Goal: Task Accomplishment & Management: Use online tool/utility

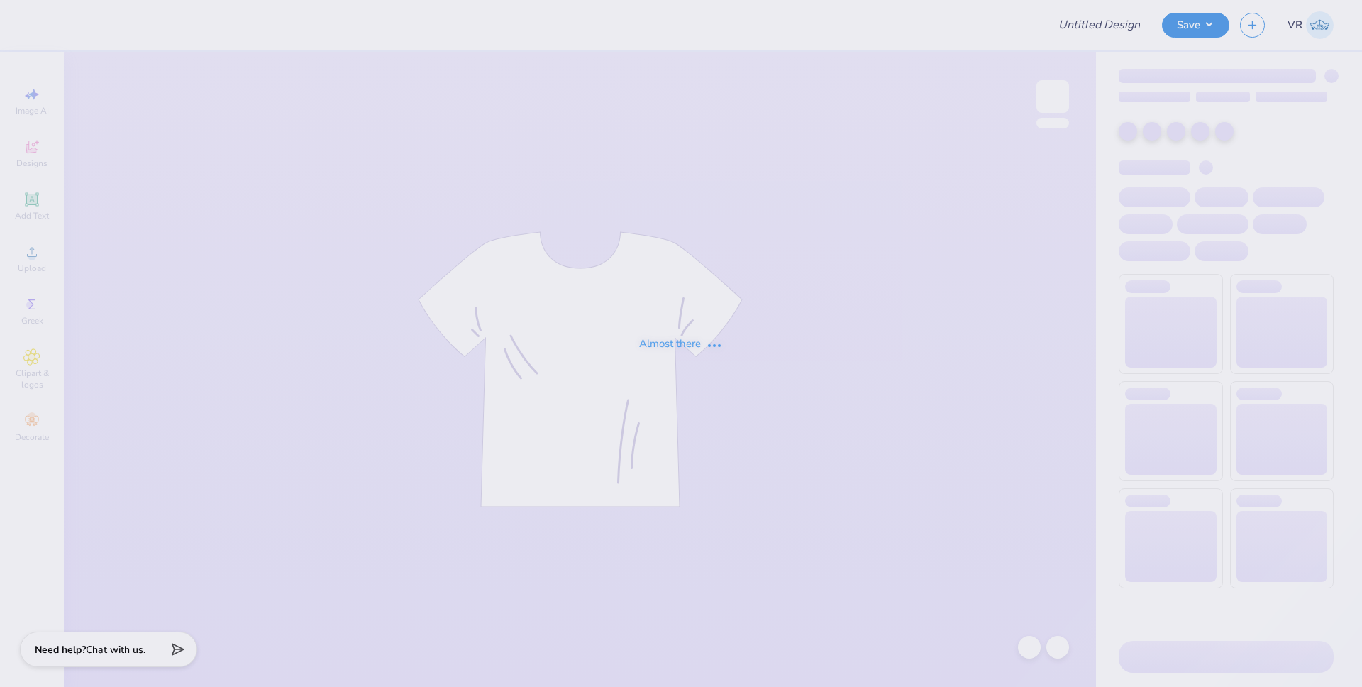
type input "Stephens College : Nasiha Mesinovic"
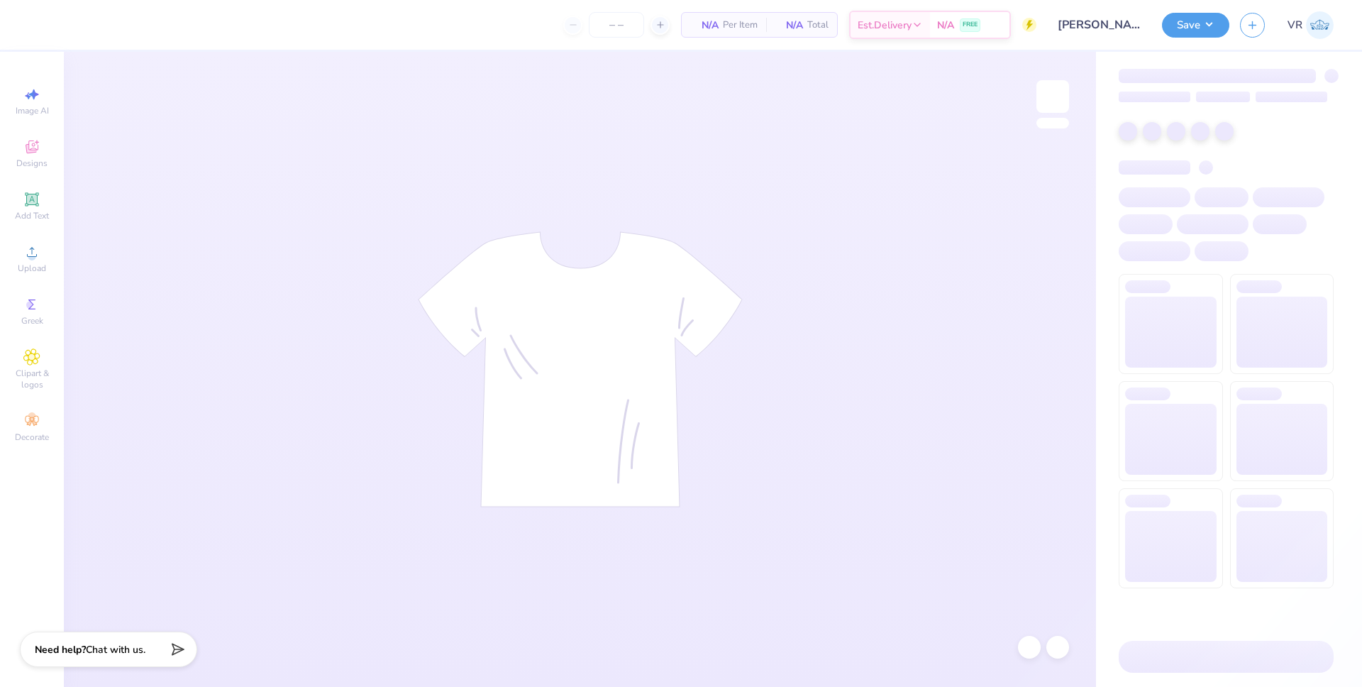
type input "12"
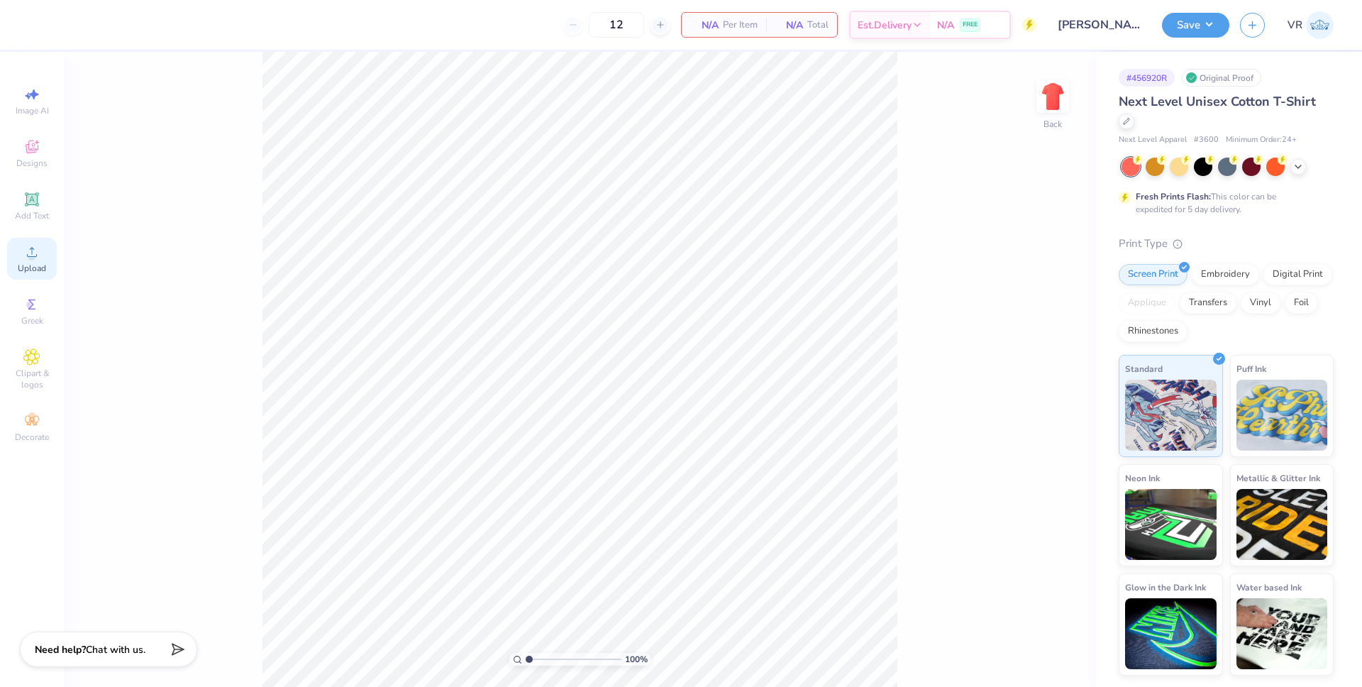
click at [40, 259] on icon at bounding box center [31, 251] width 17 height 17
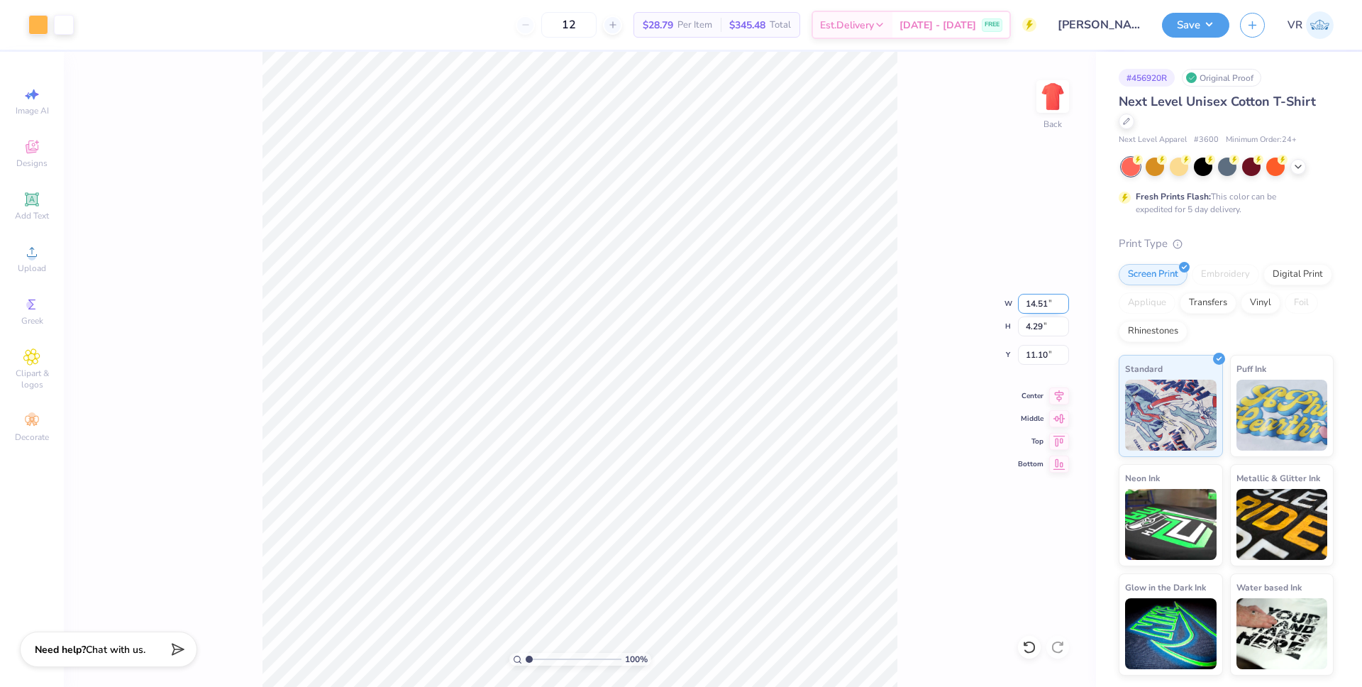
click at [1029, 307] on input "14.51" at bounding box center [1043, 304] width 51 height 20
type input "9.00"
type input "2.66"
click at [1040, 353] on input "11.92" at bounding box center [1043, 355] width 51 height 20
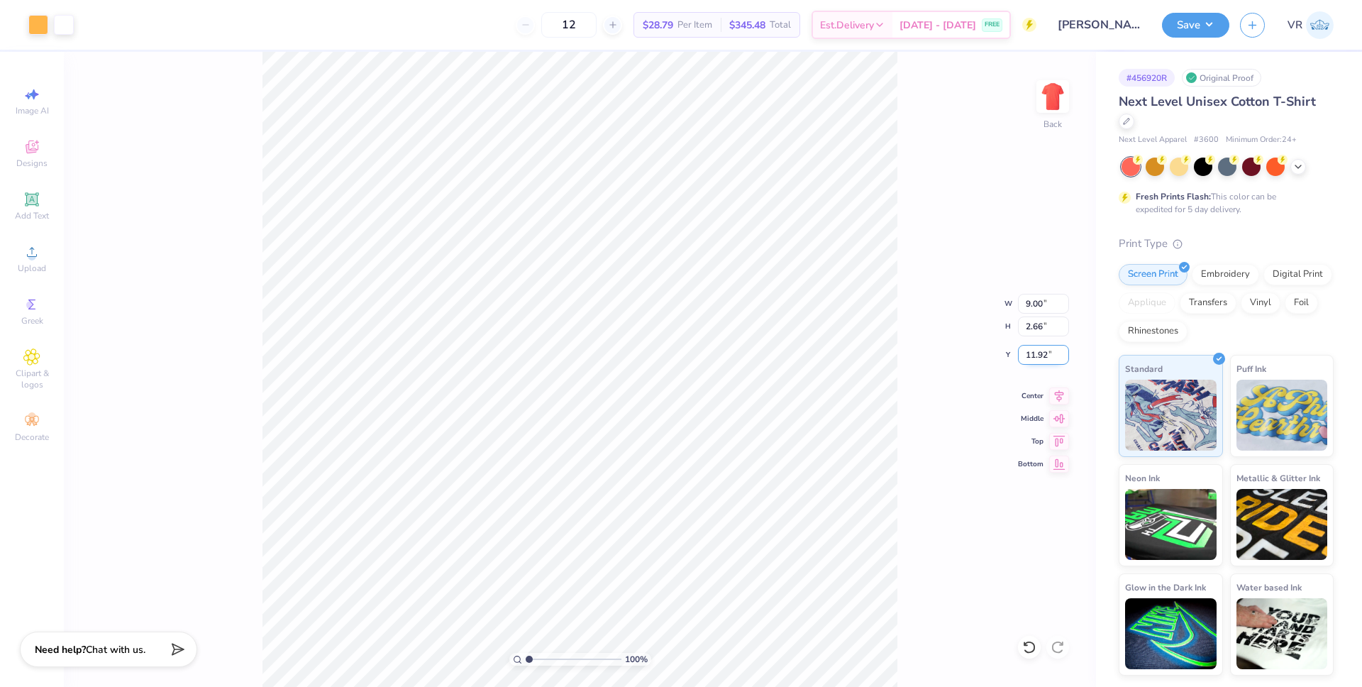
click at [1040, 353] on input "11.92" at bounding box center [1043, 355] width 51 height 20
type input "3.00"
click at [1061, 87] on img at bounding box center [1053, 96] width 57 height 57
click at [37, 265] on span "Upload" at bounding box center [32, 268] width 28 height 11
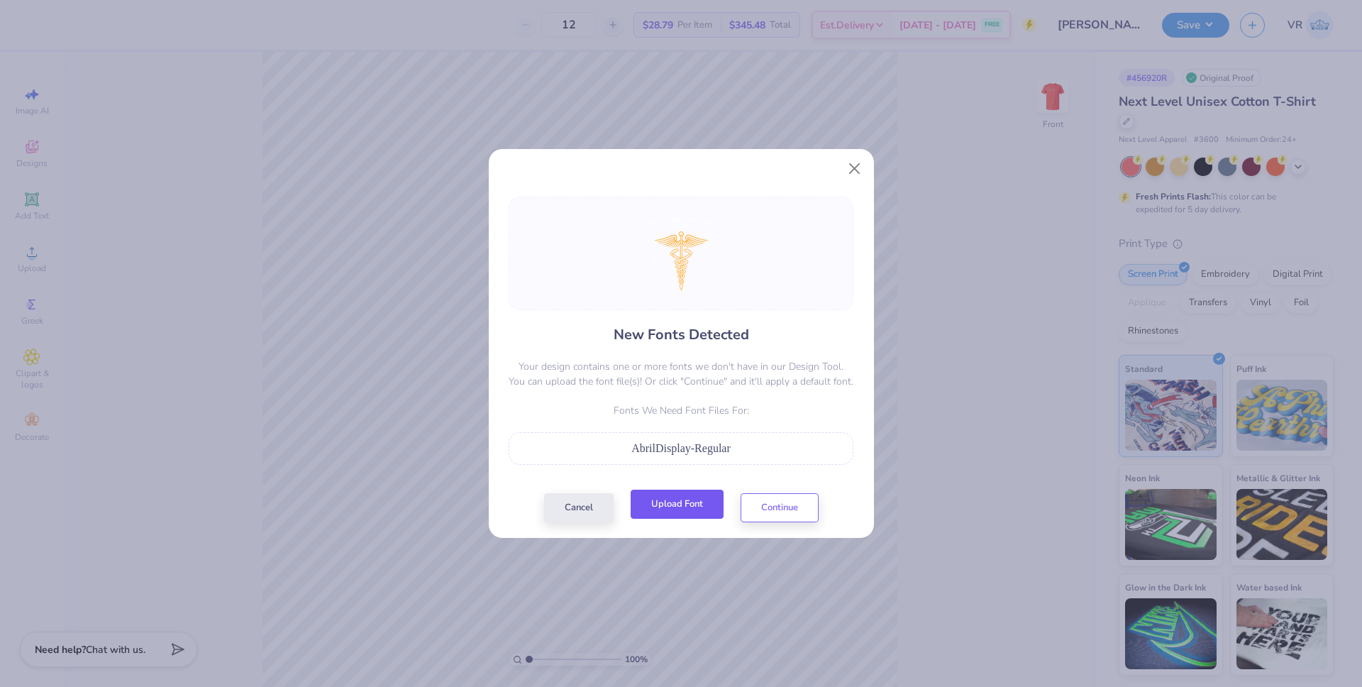
click at [668, 511] on button "Upload Font" at bounding box center [677, 504] width 93 height 29
click at [577, 512] on button "Cancel" at bounding box center [579, 504] width 70 height 29
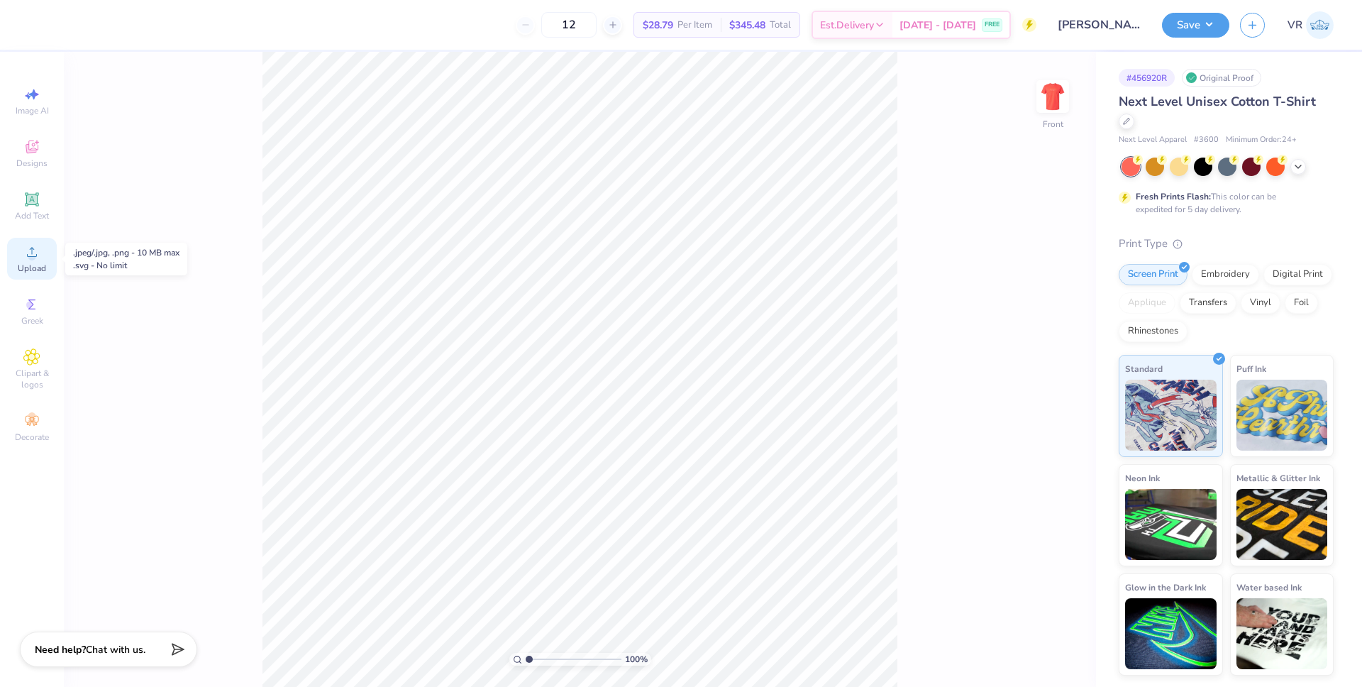
click at [35, 266] on span "Upload" at bounding box center [32, 268] width 28 height 11
click at [38, 265] on span "Upload" at bounding box center [32, 268] width 28 height 11
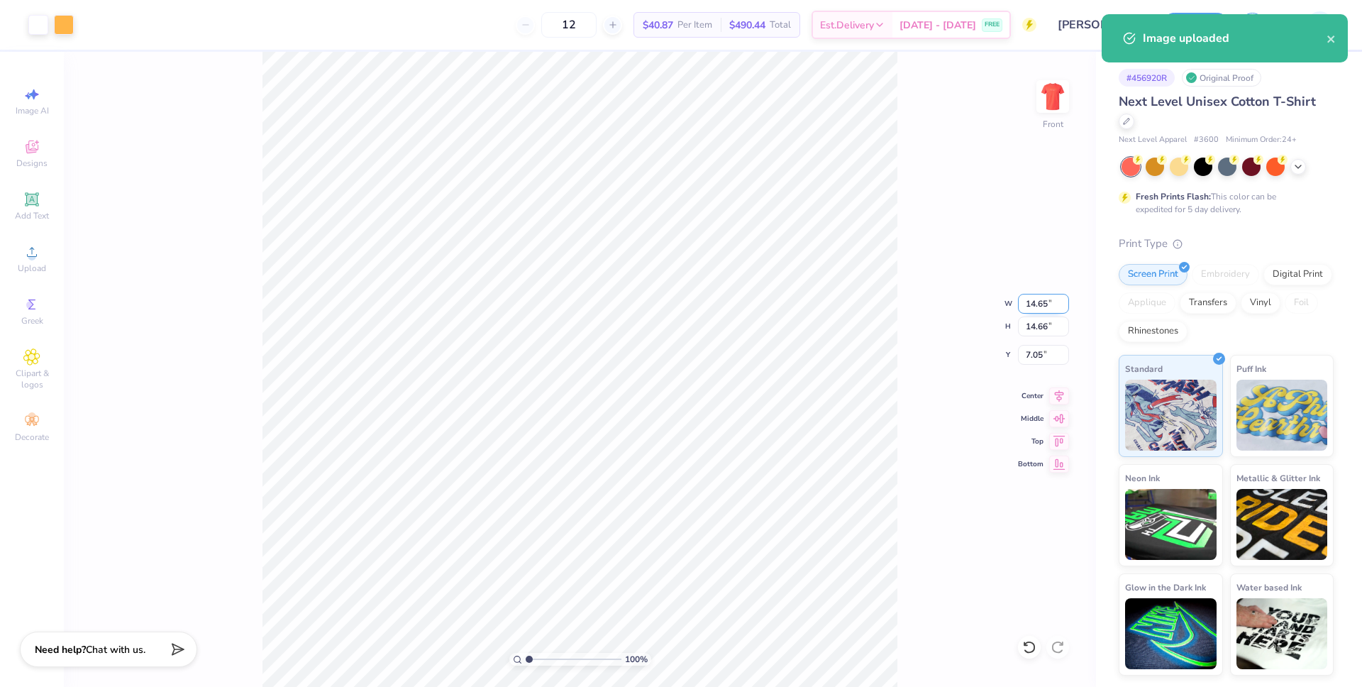
click at [1034, 307] on input "14.65" at bounding box center [1043, 304] width 51 height 20
click at [1034, 306] on input "14.65" at bounding box center [1043, 304] width 51 height 20
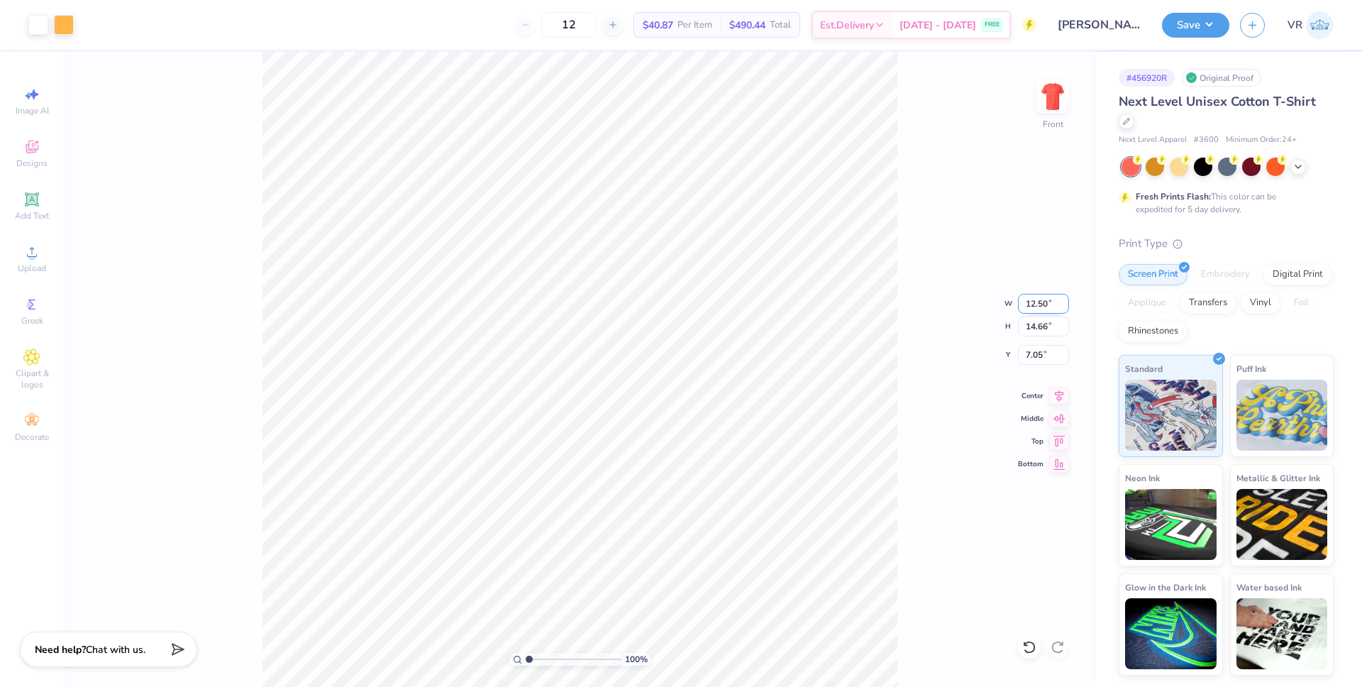
type input "12.50"
type input "12.51"
click at [1034, 358] on input "8.12" at bounding box center [1043, 355] width 51 height 20
type input "3.00"
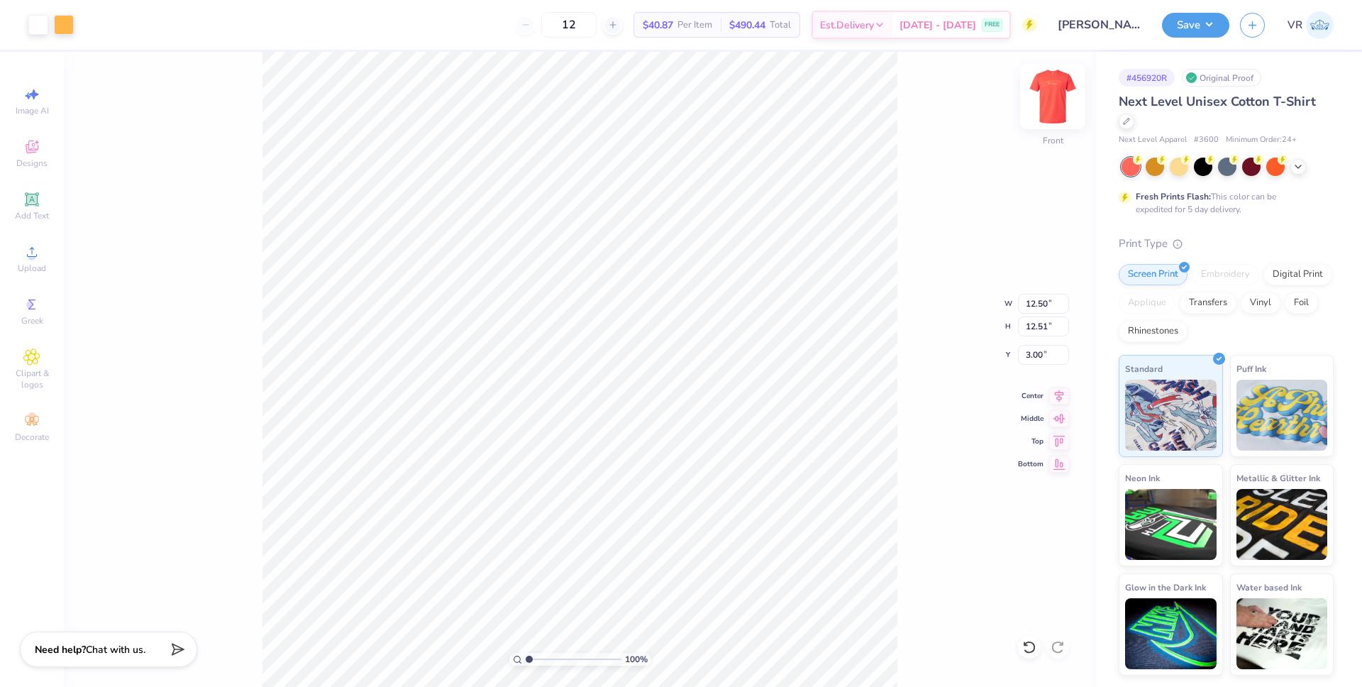
click at [1045, 105] on img at bounding box center [1053, 96] width 57 height 57
click at [1057, 99] on img at bounding box center [1053, 96] width 57 height 57
click at [21, 263] on span "Upload" at bounding box center [32, 268] width 28 height 11
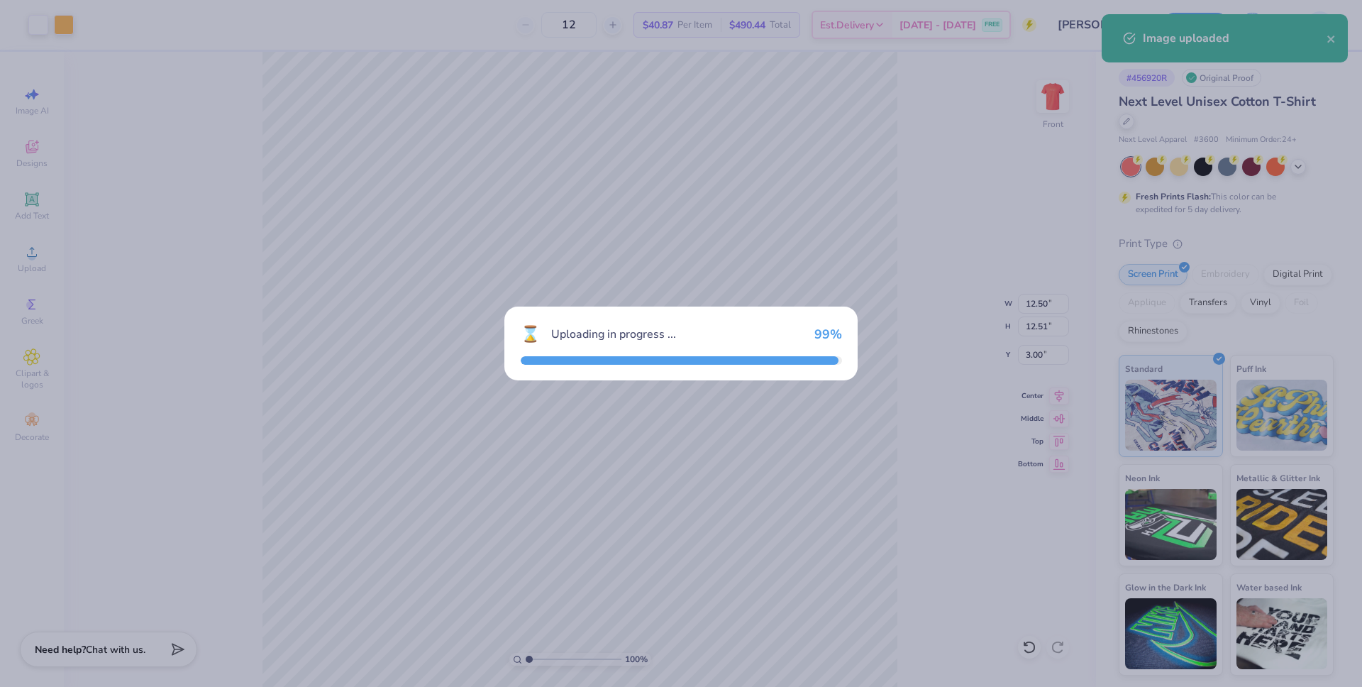
type input "14.65"
type input "14.66"
type input "7.05"
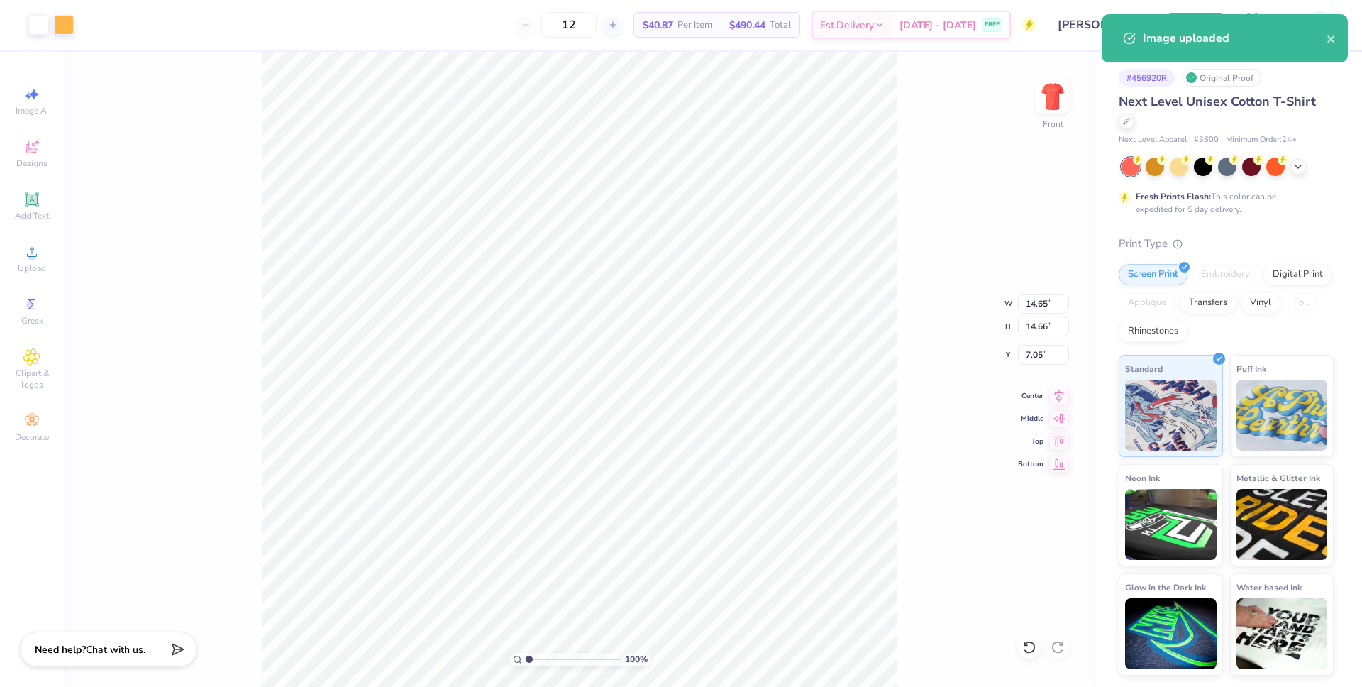
type input "12.50"
type input "12.51"
type input "3.00"
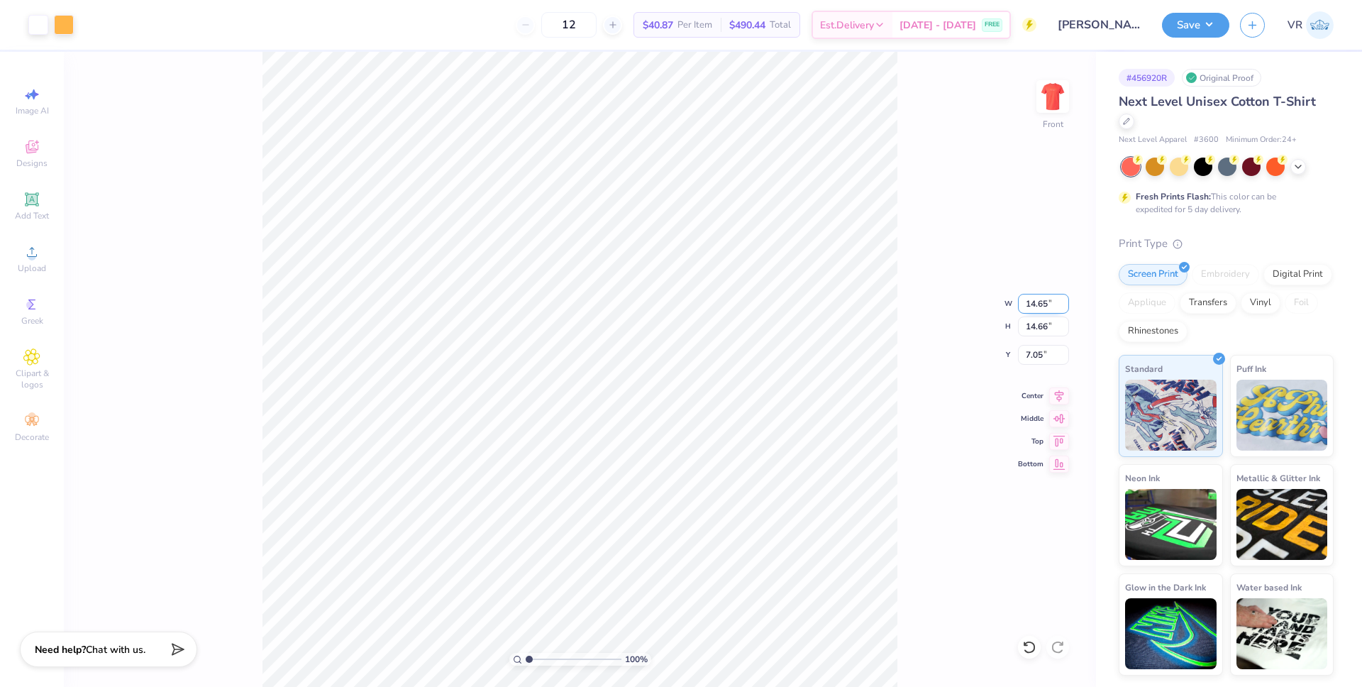
click at [1042, 304] on input "14.65" at bounding box center [1043, 304] width 51 height 20
type input "12.50"
type input "12.51"
type input "8.12"
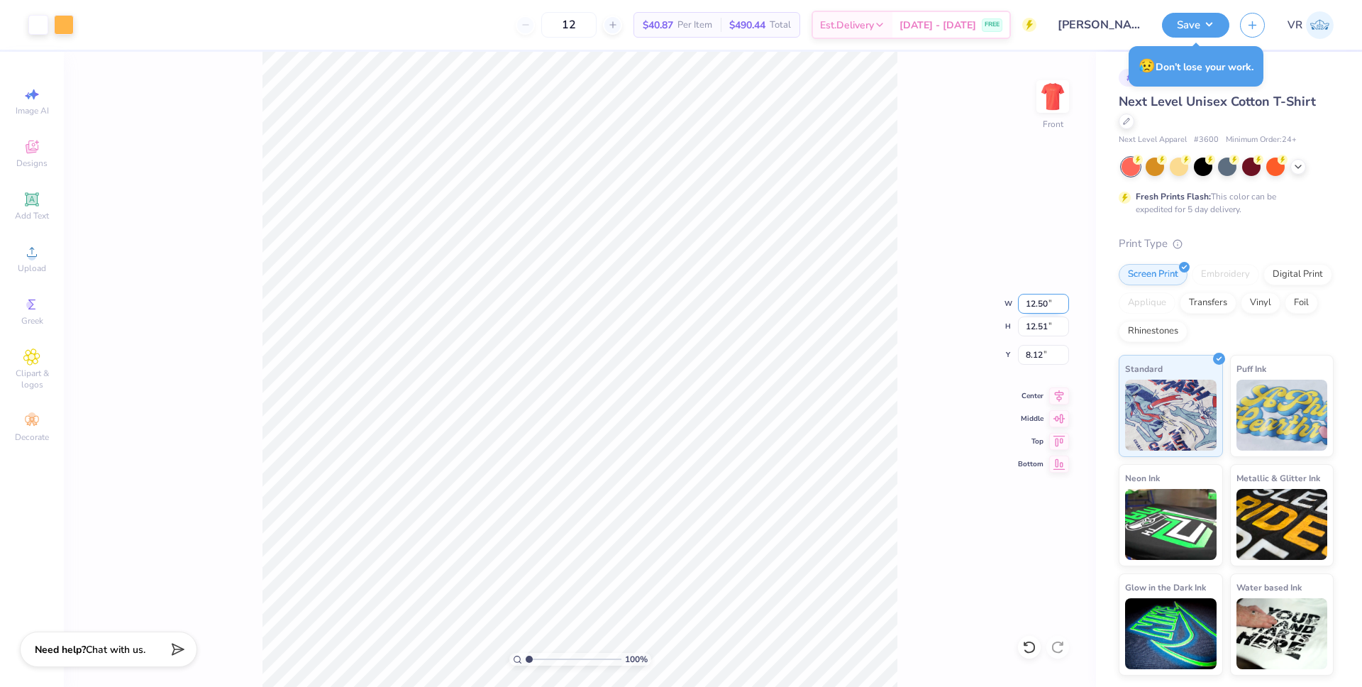
click at [1030, 308] on input "12.50" at bounding box center [1043, 304] width 51 height 20
type input "11.00"
type input "11.01"
click at [1029, 347] on input "8.87" at bounding box center [1043, 355] width 51 height 20
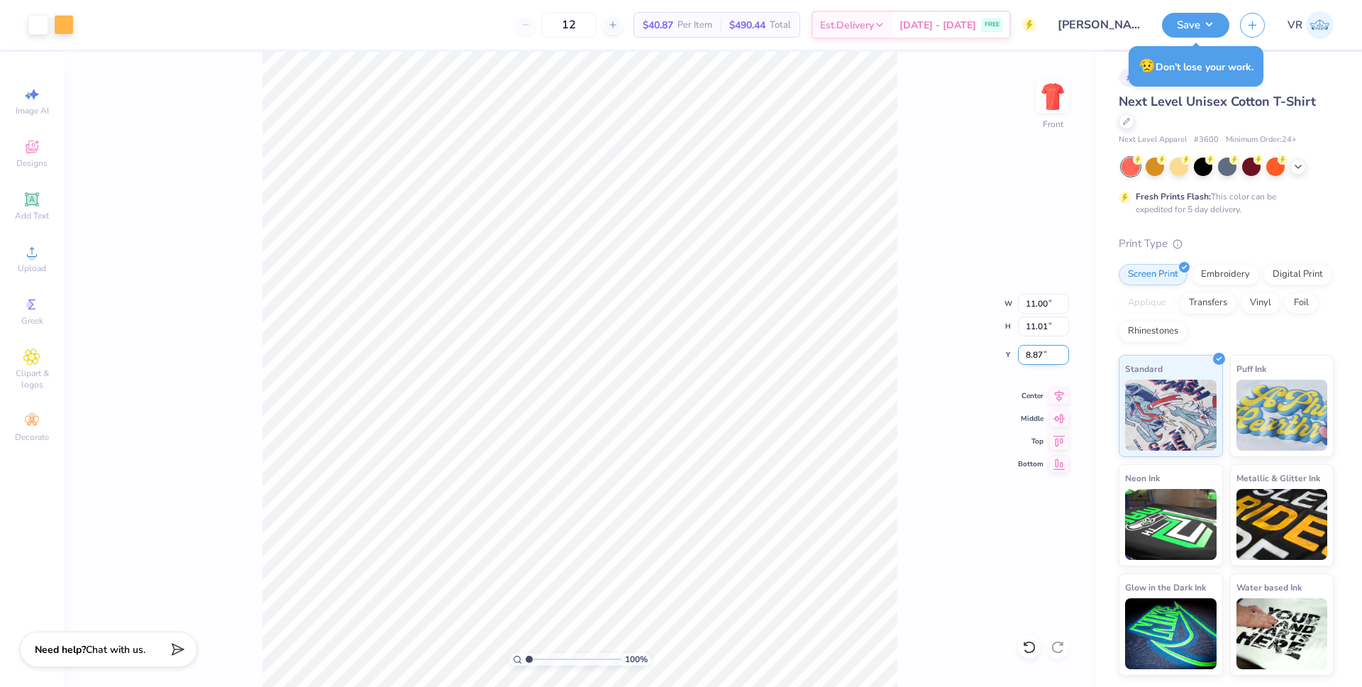
click at [1029, 347] on input "8.87" at bounding box center [1043, 355] width 51 height 20
type input "3.00"
click at [1210, 28] on button "Save" at bounding box center [1195, 23] width 67 height 25
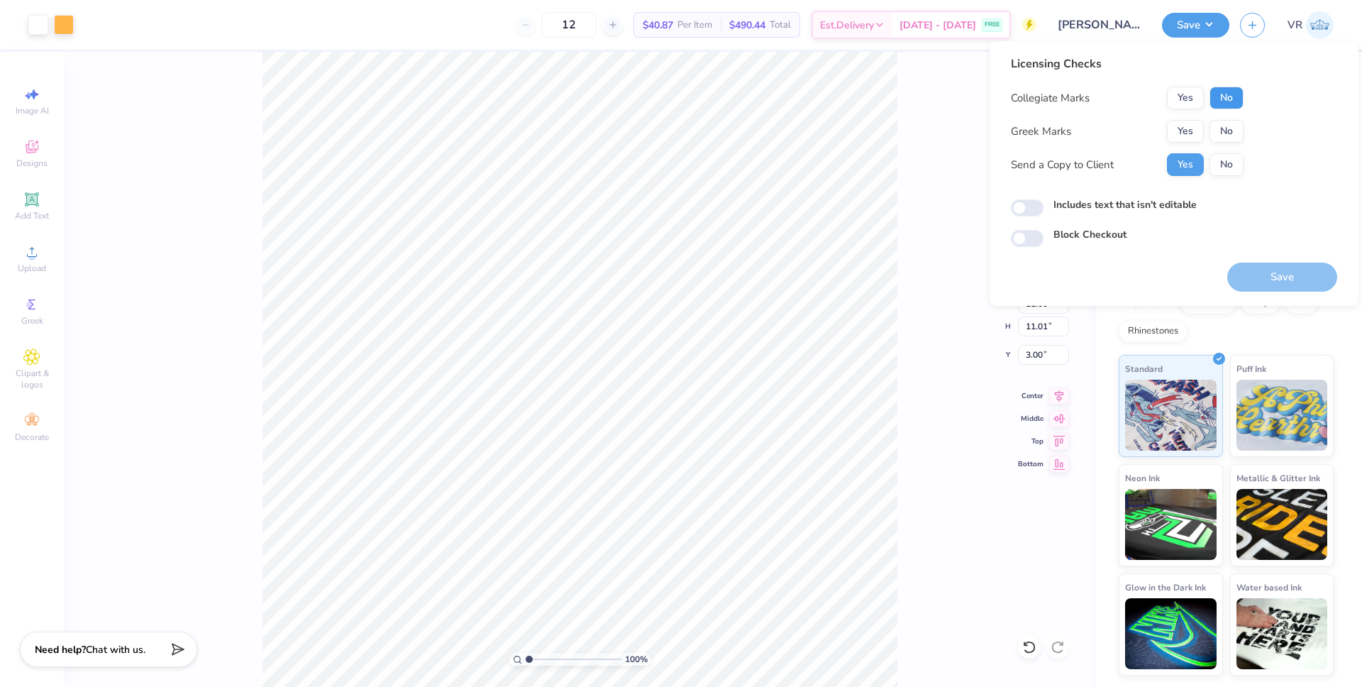
click at [1215, 107] on button "No" at bounding box center [1227, 98] width 34 height 23
click at [1220, 134] on button "No" at bounding box center [1227, 131] width 34 height 23
click at [1267, 282] on button "Save" at bounding box center [1283, 277] width 110 height 29
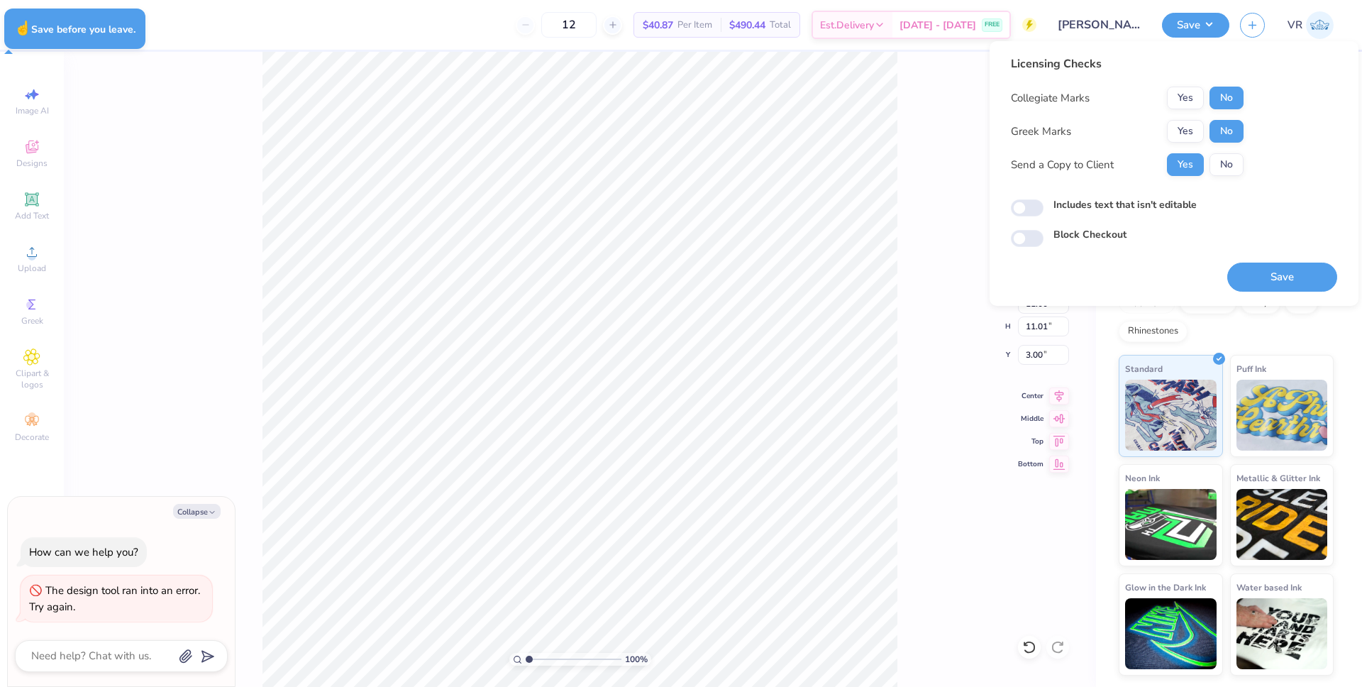
type textarea "x"
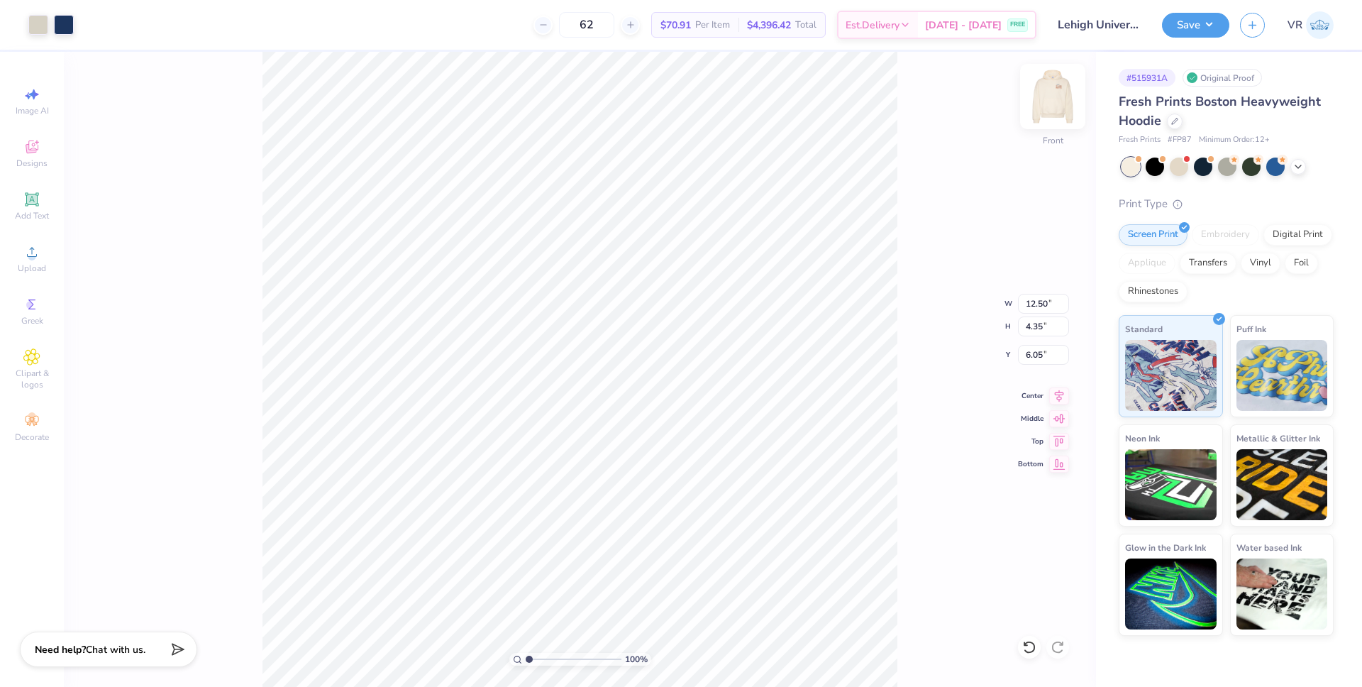
click at [1057, 103] on img at bounding box center [1053, 96] width 57 height 57
click at [33, 265] on span "Upload" at bounding box center [32, 268] width 28 height 11
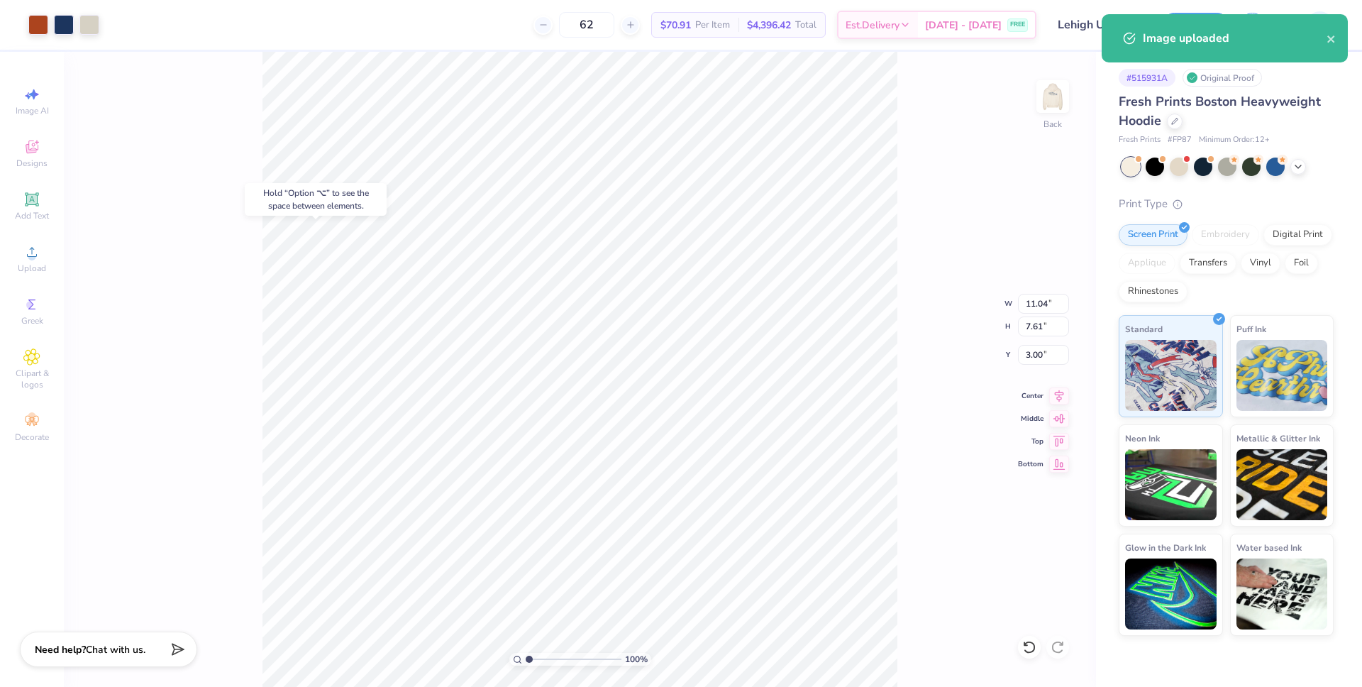
type input "3.00"
type input "4.00"
type input "2.75"
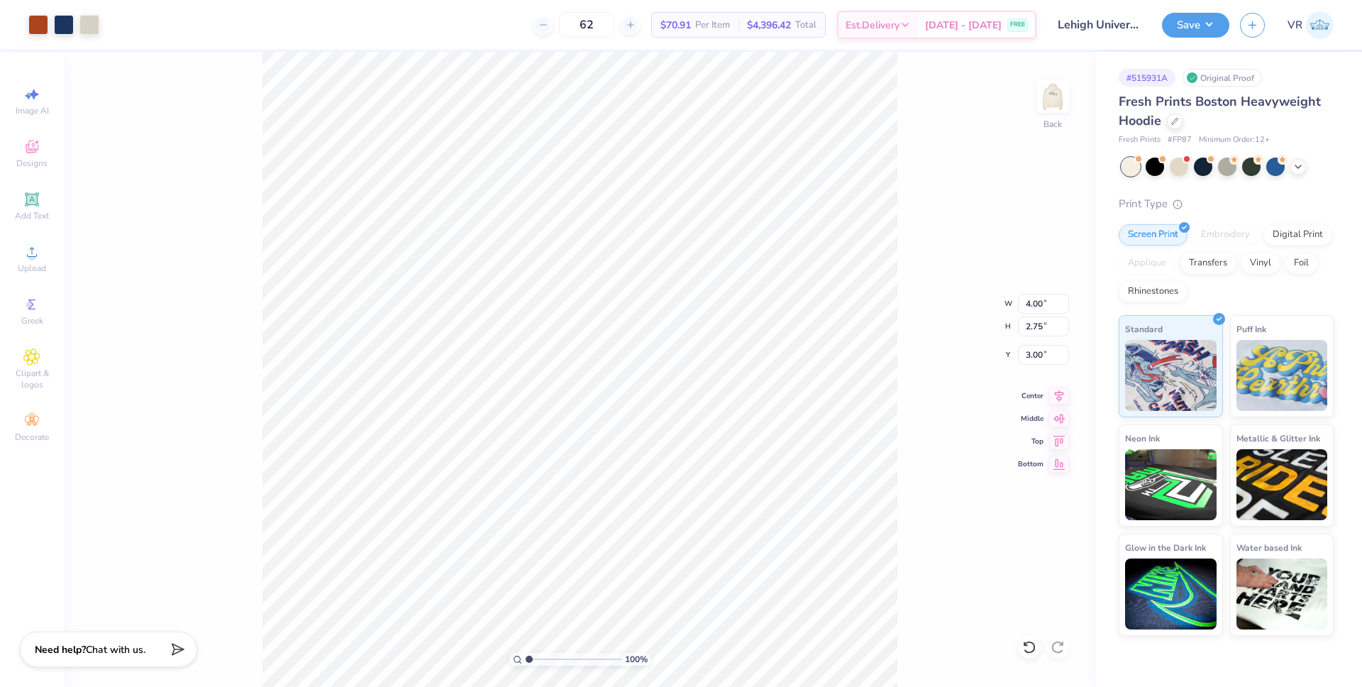
type input "11.04"
type input "7.61"
click at [1037, 302] on input "11.04" at bounding box center [1043, 304] width 51 height 20
type input "4.00"
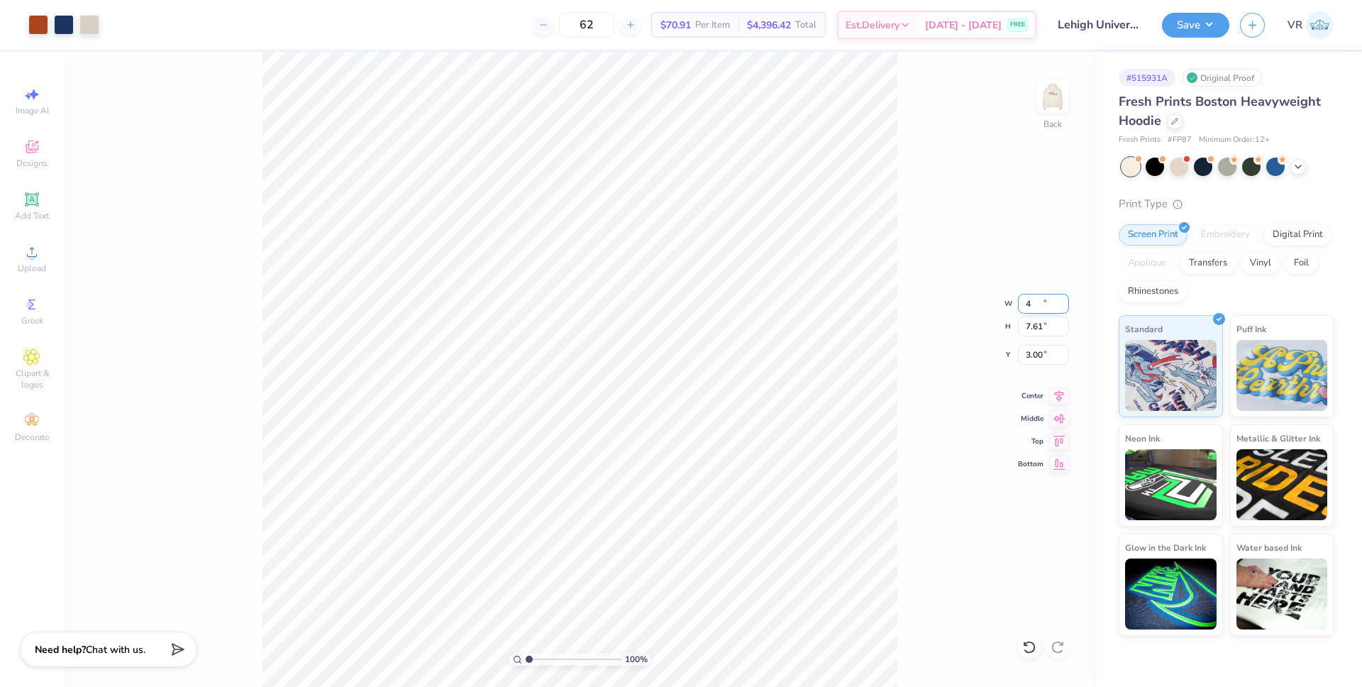
type input "2.76"
type input "5.43"
type input "2.75"
type input "3.00"
click at [1029, 354] on input "5.43" at bounding box center [1043, 355] width 51 height 20
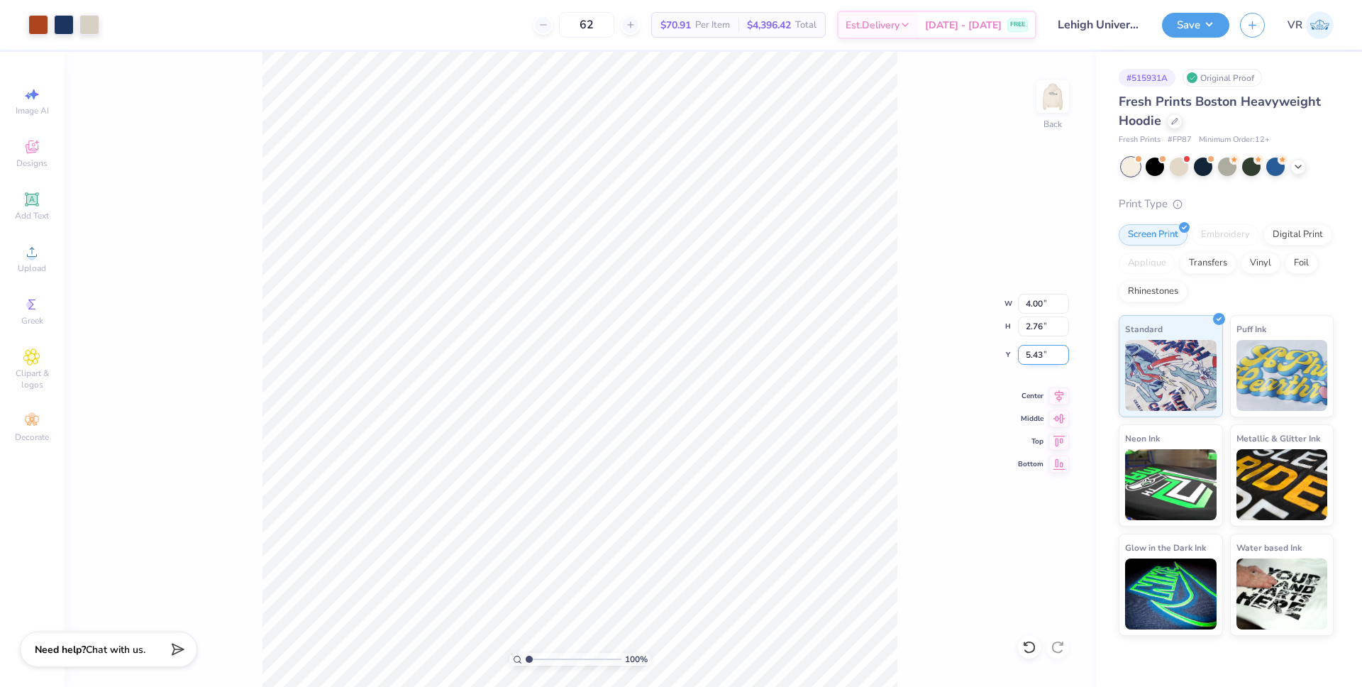
click at [1029, 354] on input "5.43" at bounding box center [1043, 355] width 51 height 20
type input "3.00"
click at [1053, 99] on img at bounding box center [1053, 96] width 57 height 57
click at [1202, 25] on button "Save" at bounding box center [1195, 23] width 67 height 25
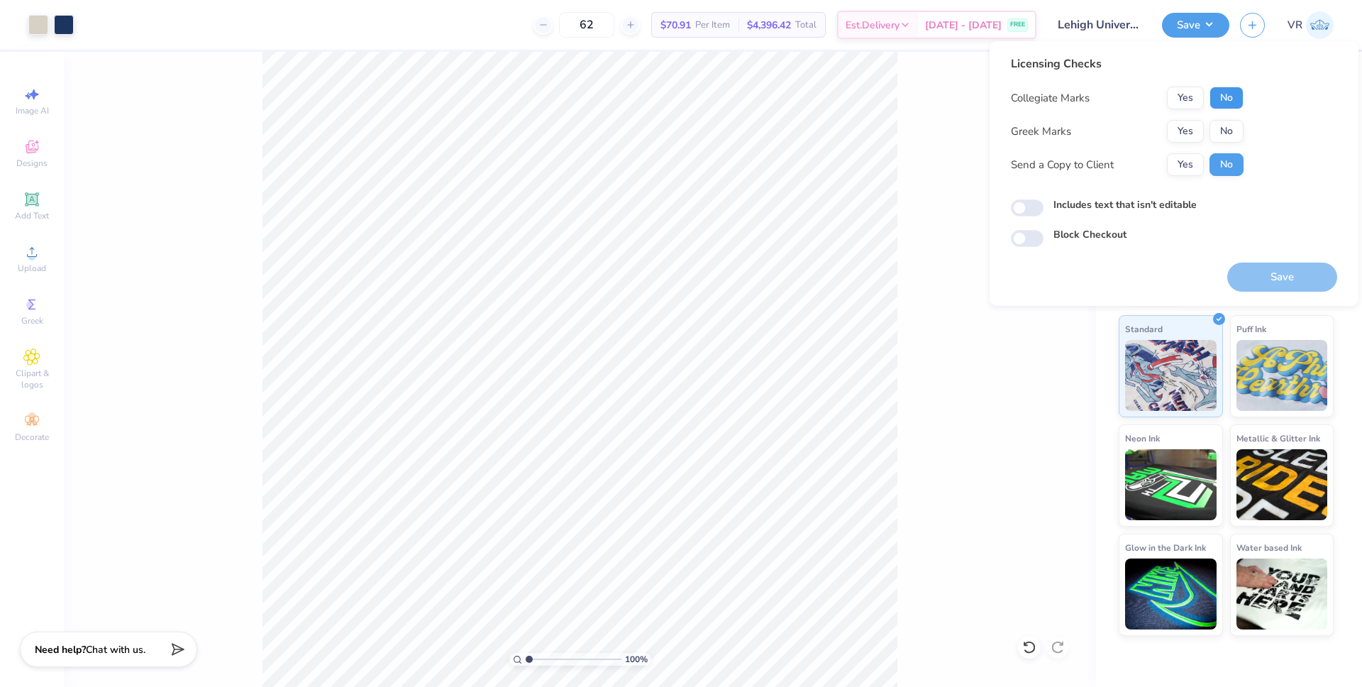
click at [1227, 92] on button "No" at bounding box center [1227, 98] width 34 height 23
click at [1179, 133] on button "Yes" at bounding box center [1185, 131] width 37 height 23
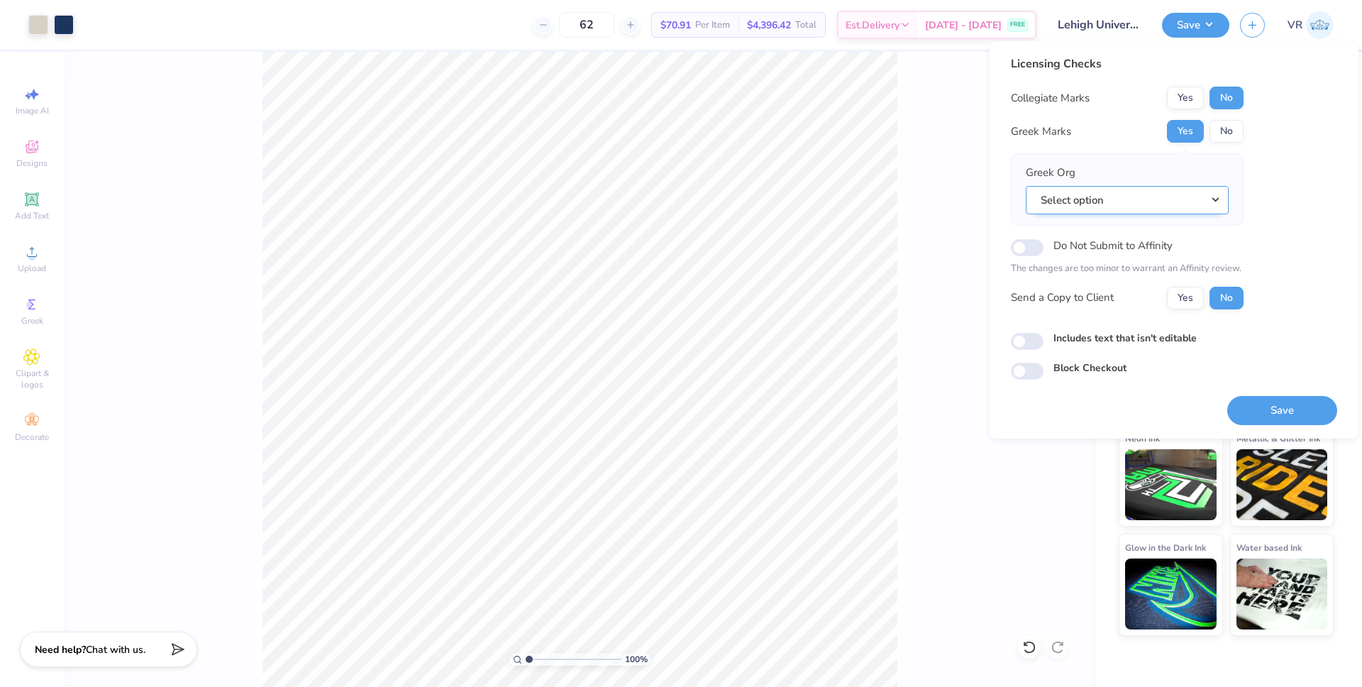
click at [1183, 206] on button "Select option" at bounding box center [1127, 200] width 203 height 29
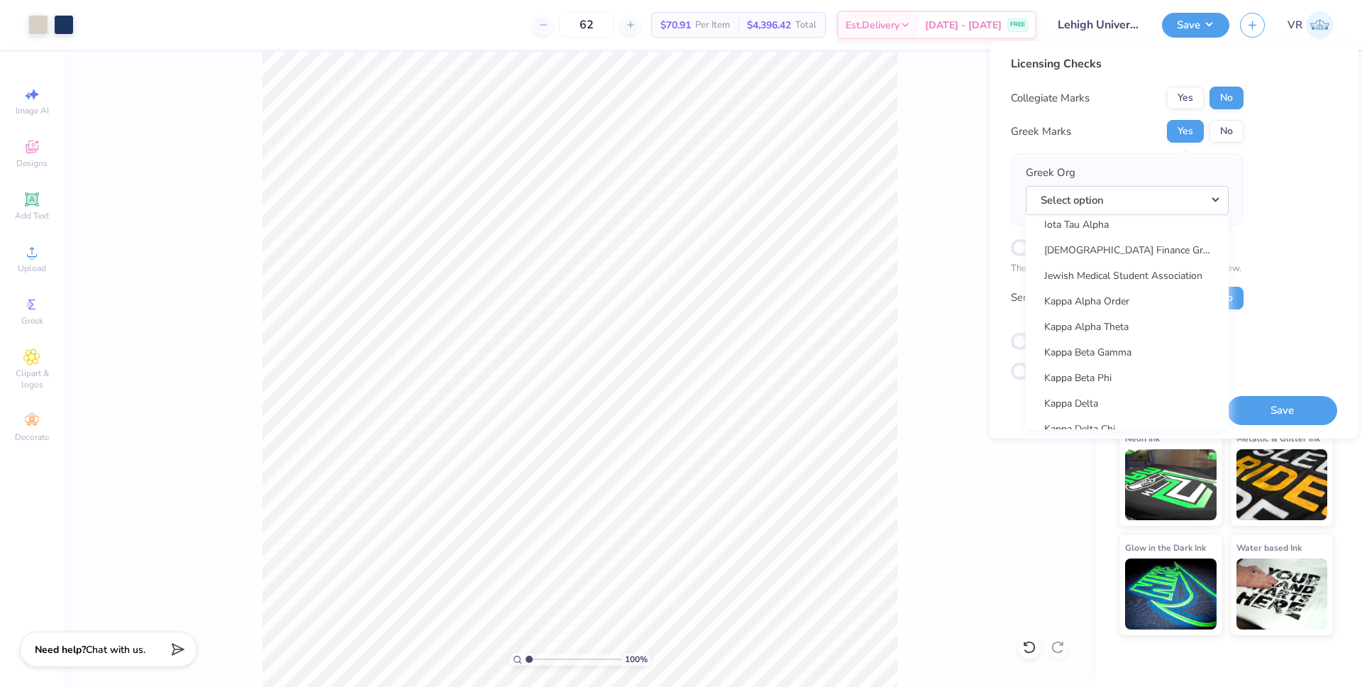
scroll to position [5071, 0]
click at [1090, 318] on link "Kappa Delta" at bounding box center [1128, 322] width 192 height 23
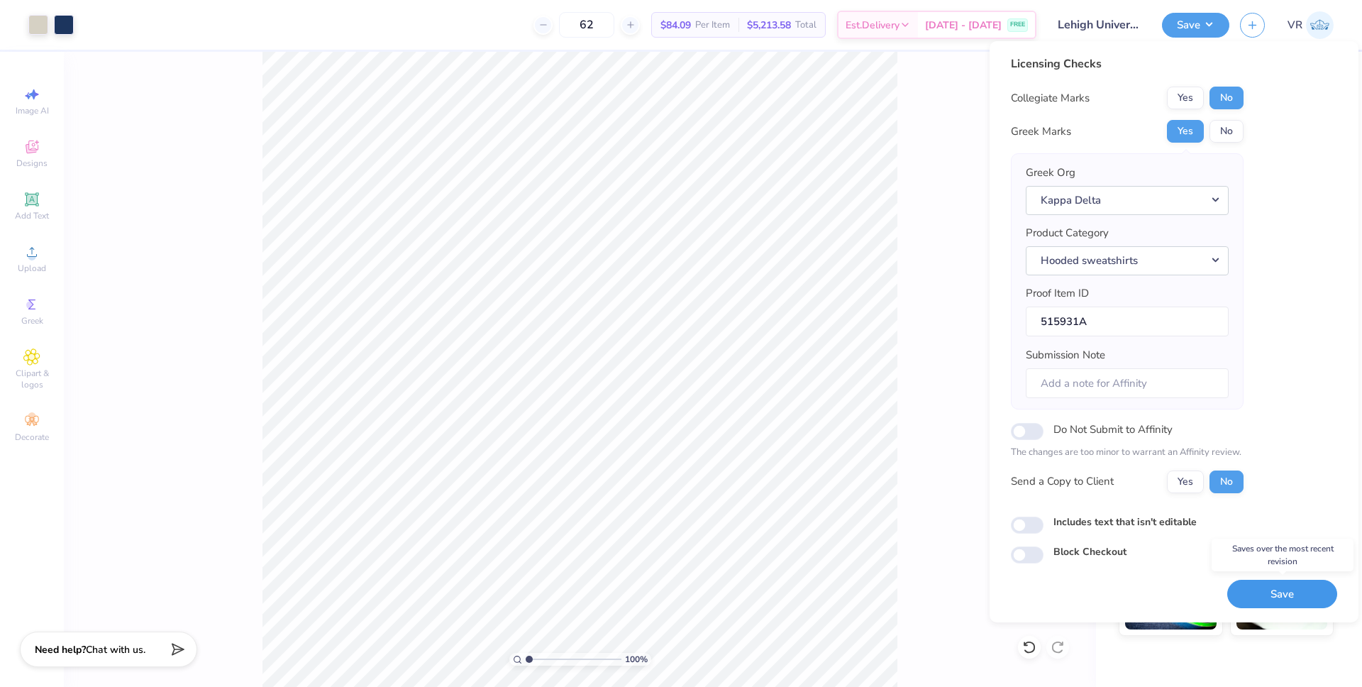
click at [1264, 592] on button "Save" at bounding box center [1283, 594] width 110 height 29
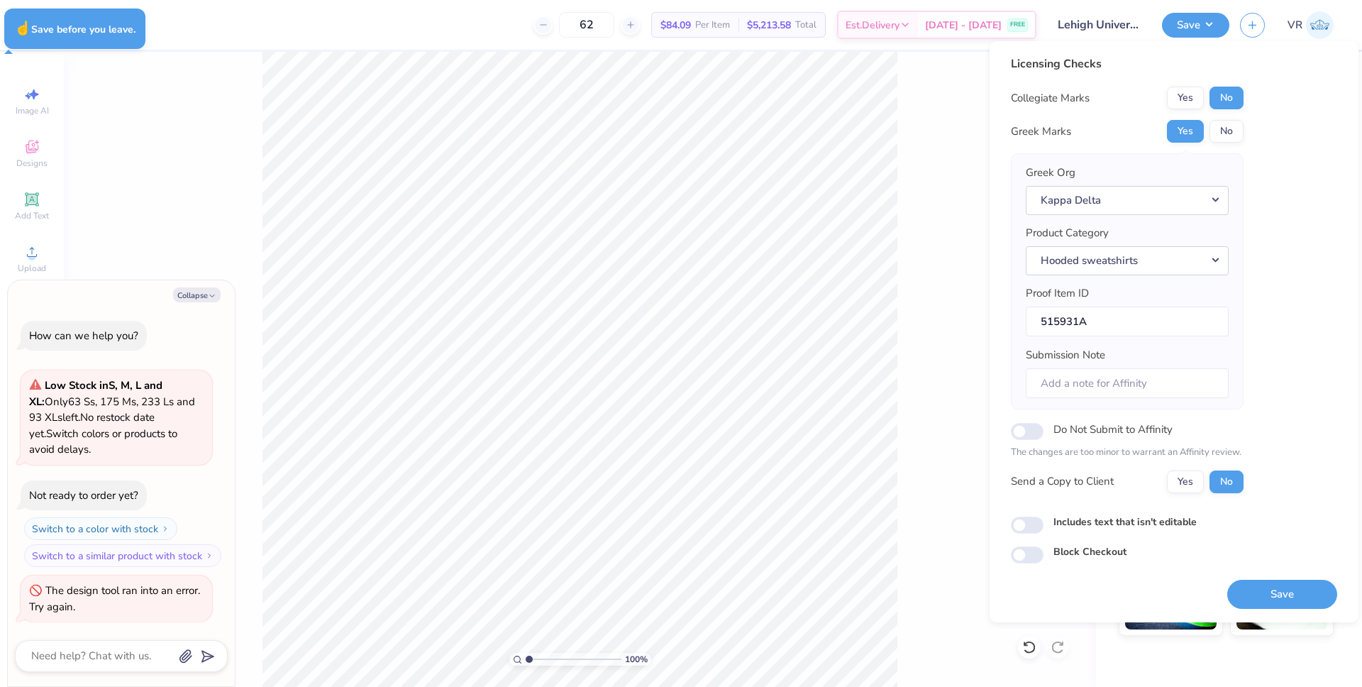
type textarea "x"
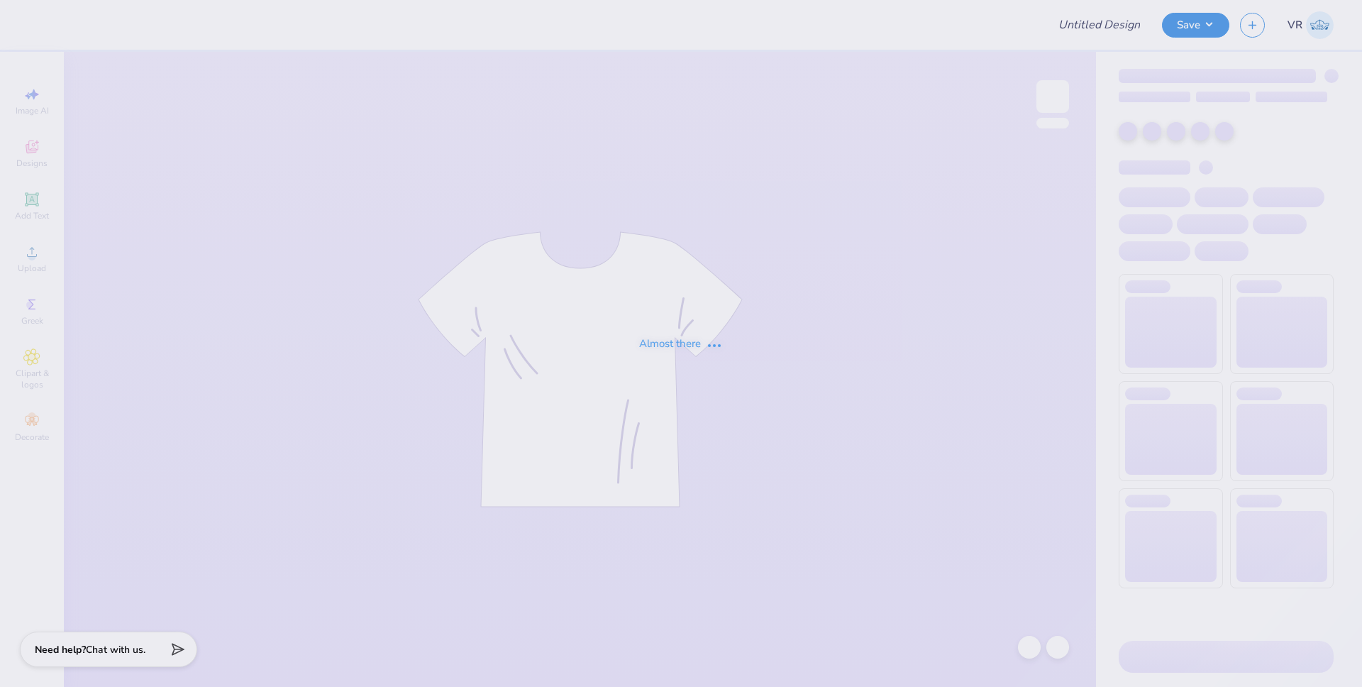
type input "Stephens College : Nasiha Mesinovic"
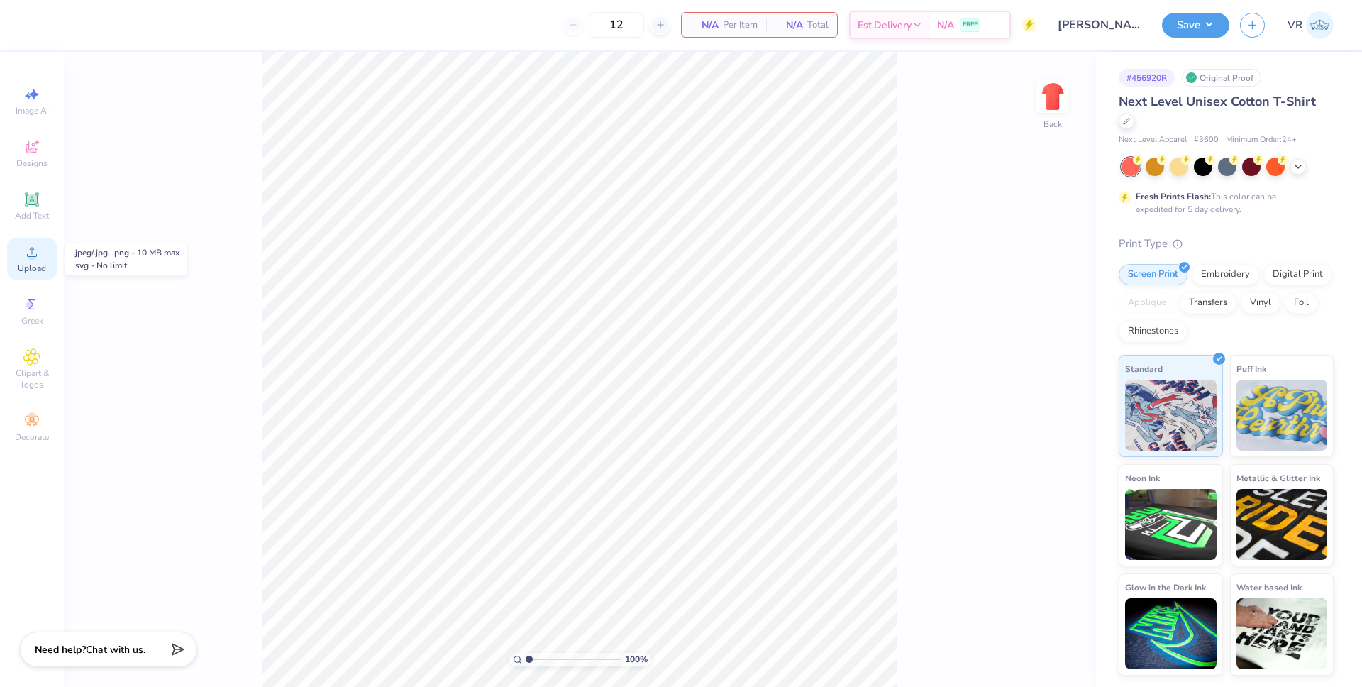
click at [38, 254] on icon at bounding box center [31, 251] width 17 height 17
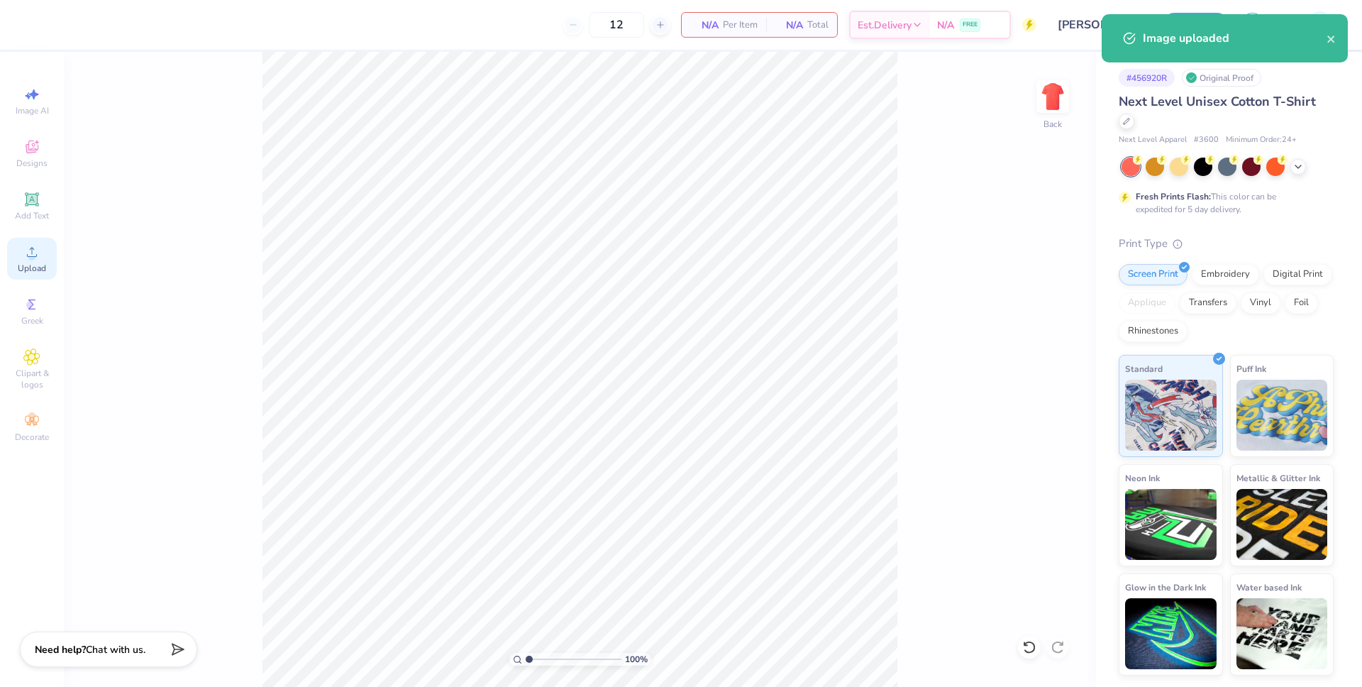
click at [44, 263] on span "Upload" at bounding box center [32, 268] width 28 height 11
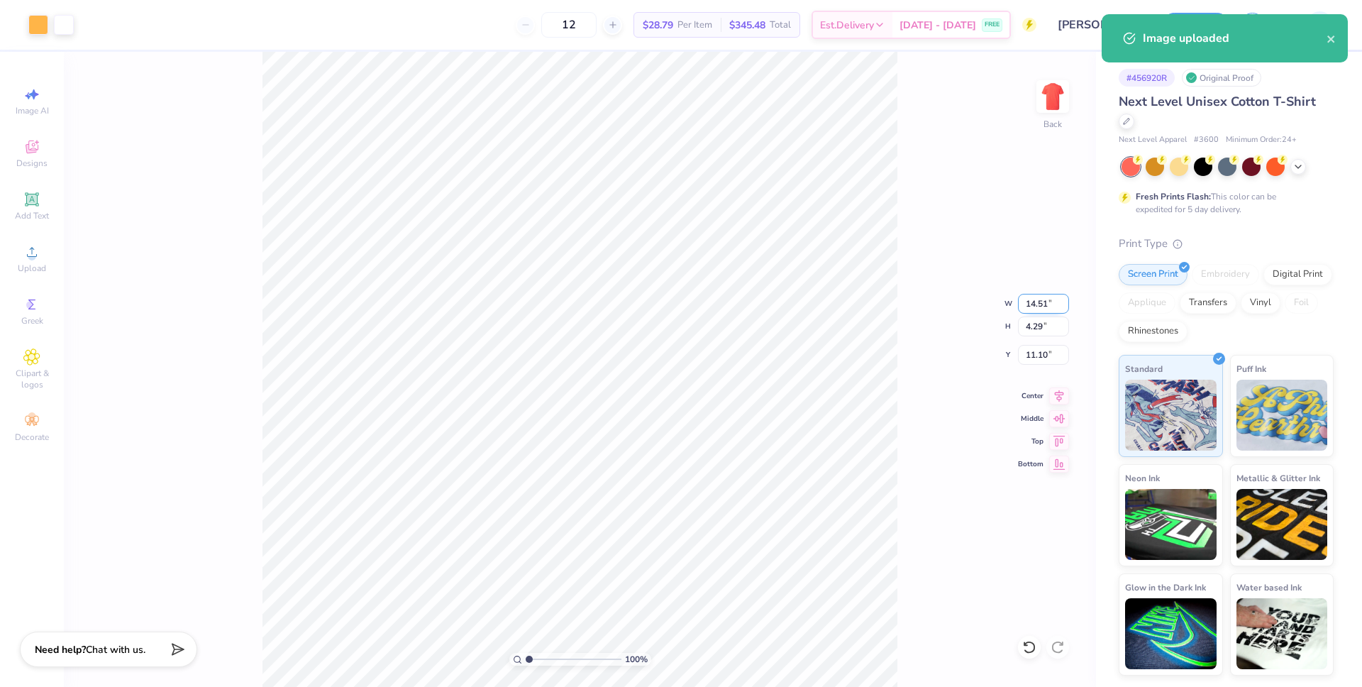
click at [1031, 302] on input "14.51" at bounding box center [1043, 304] width 51 height 20
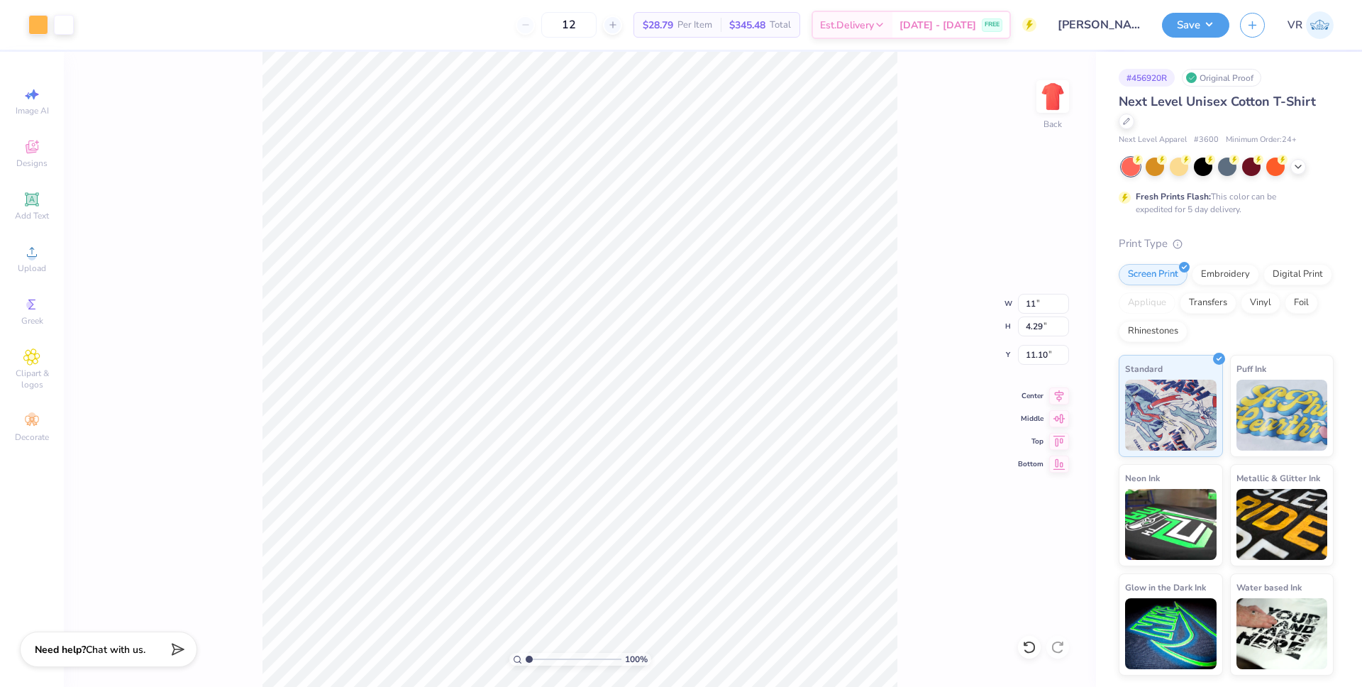
type input "11.00"
type input "3.25"
type input "11.62"
click at [1036, 301] on input "11.00" at bounding box center [1043, 304] width 51 height 20
click at [1035, 300] on input "11.00" at bounding box center [1043, 304] width 51 height 20
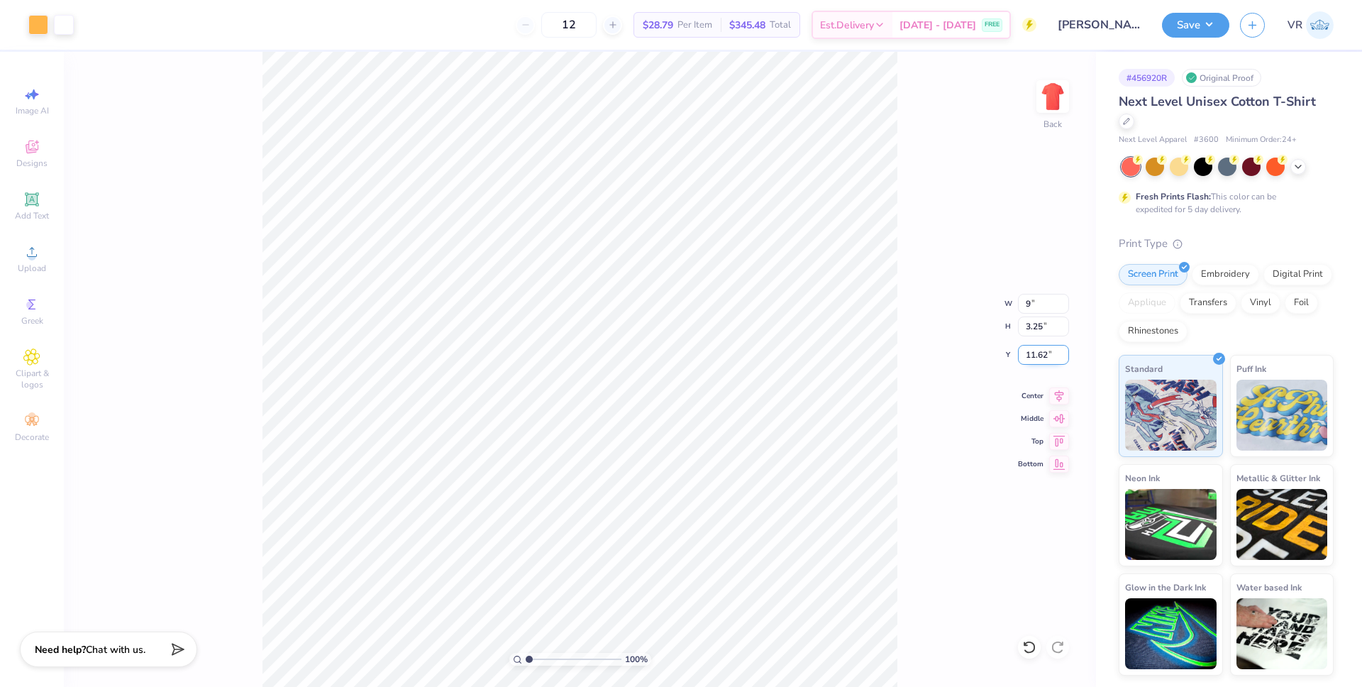
click at [1039, 357] on input "11.62" at bounding box center [1043, 355] width 51 height 20
type input "9.00"
type input "2.66"
click at [1039, 357] on input "11.92" at bounding box center [1043, 355] width 51 height 20
type input "3.00"
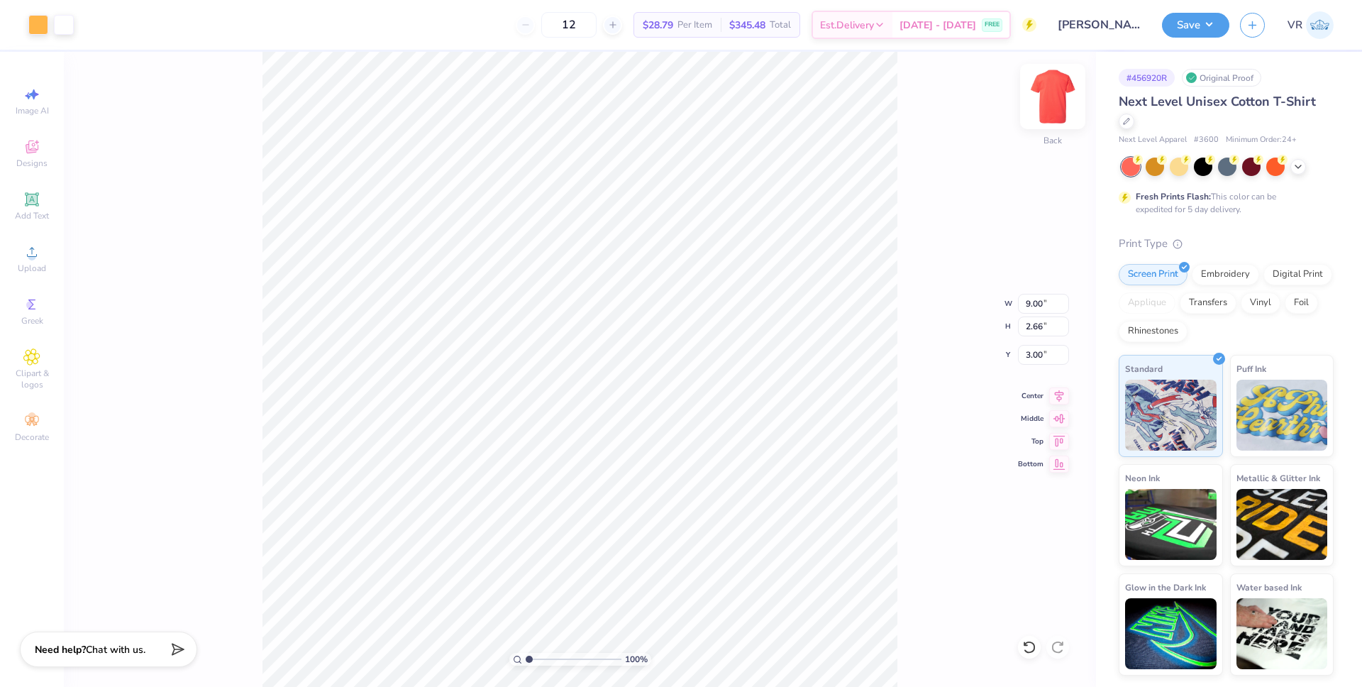
click at [1049, 101] on img at bounding box center [1053, 96] width 57 height 57
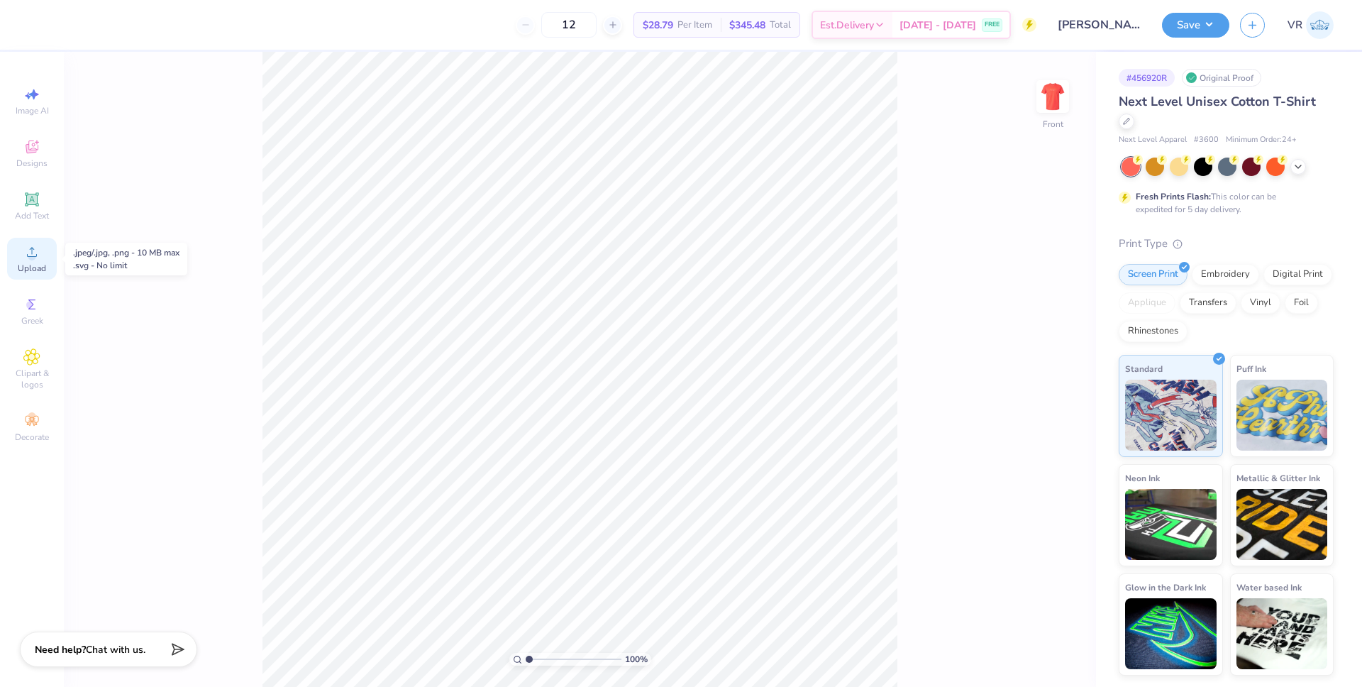
click at [23, 253] on icon at bounding box center [31, 251] width 17 height 17
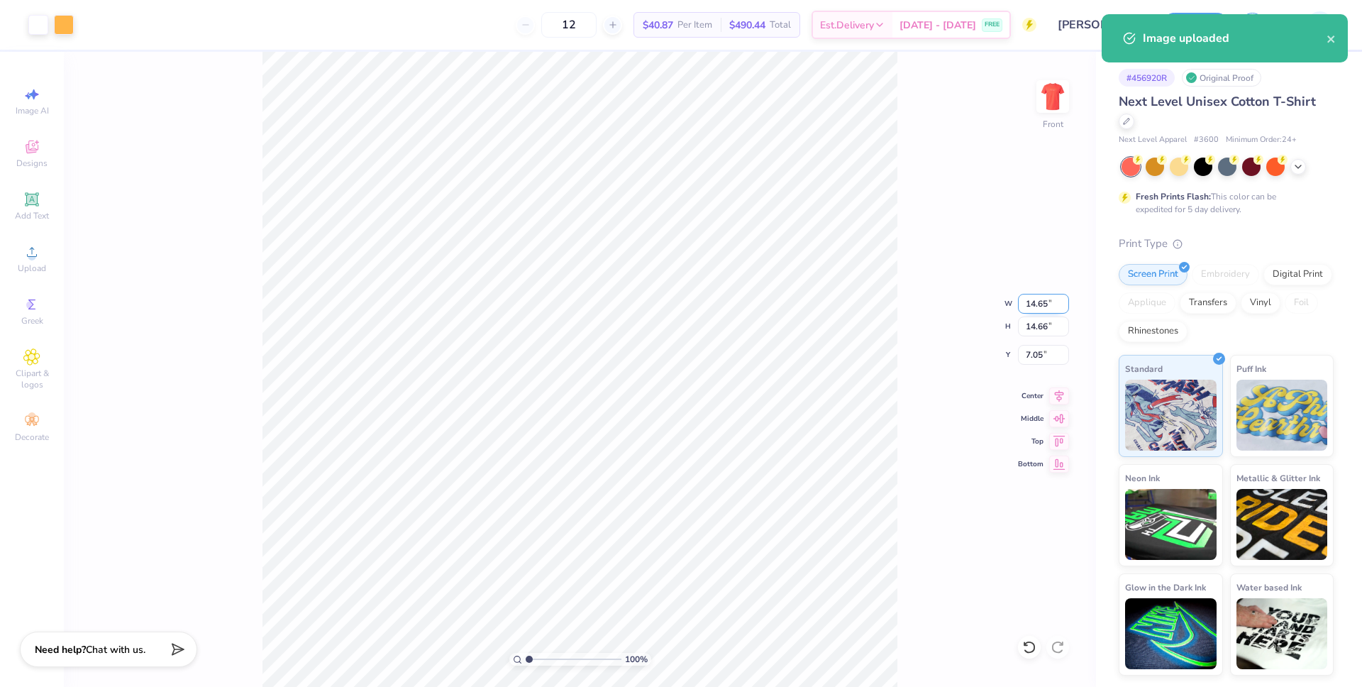
click at [1032, 301] on input "14.65" at bounding box center [1043, 304] width 51 height 20
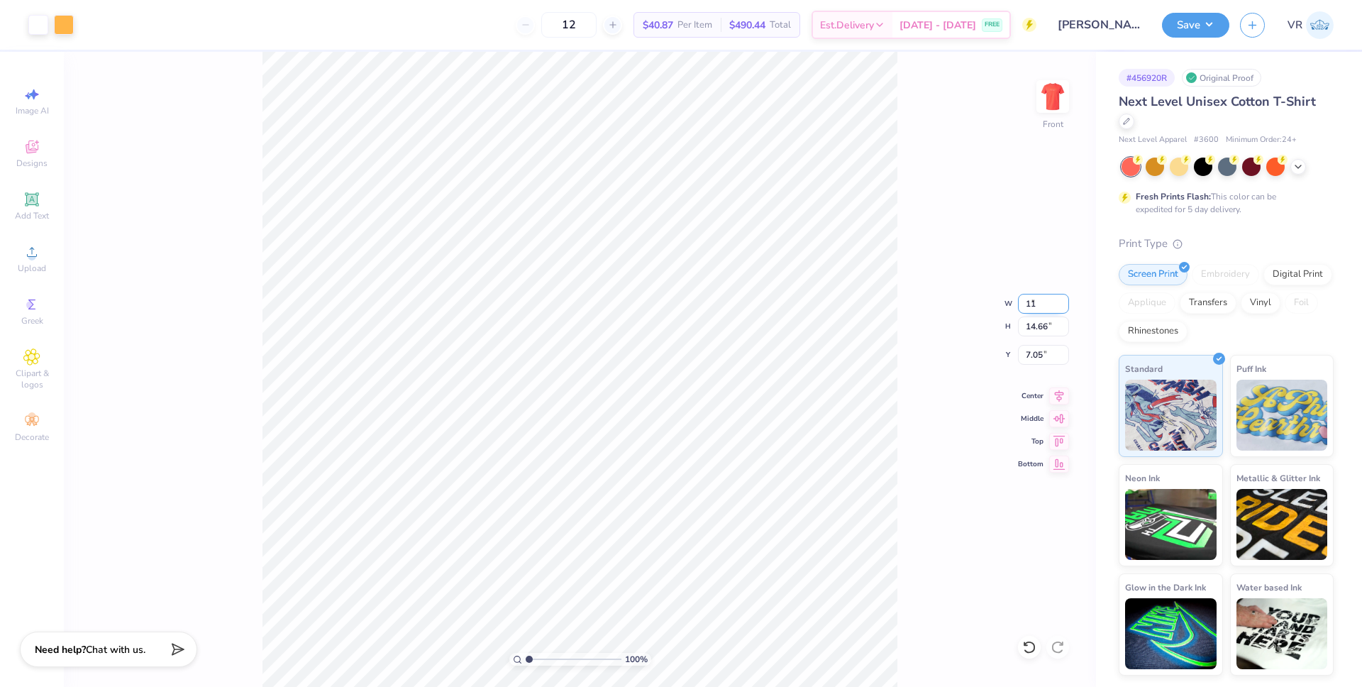
type input "11.00"
type input "11.01"
click at [1019, 356] on input "8.87" at bounding box center [1043, 355] width 51 height 20
type input "3.00"
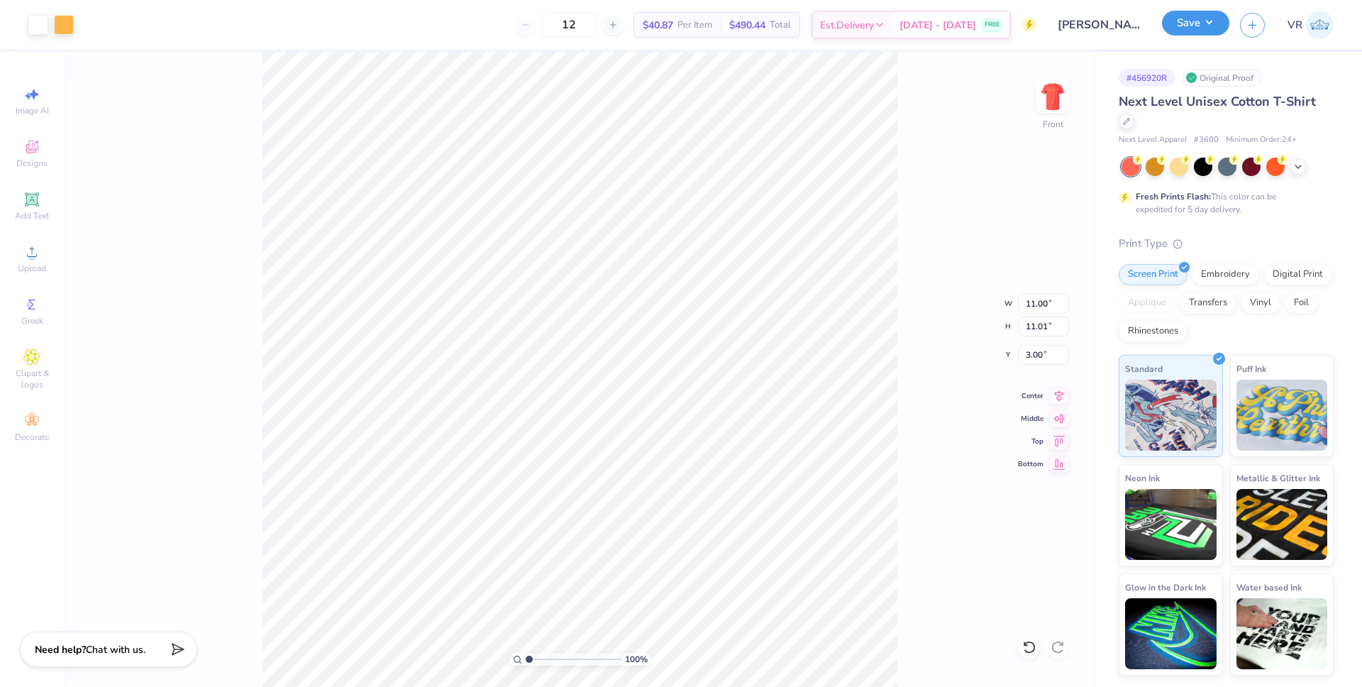
click at [1215, 28] on button "Save" at bounding box center [1195, 23] width 67 height 25
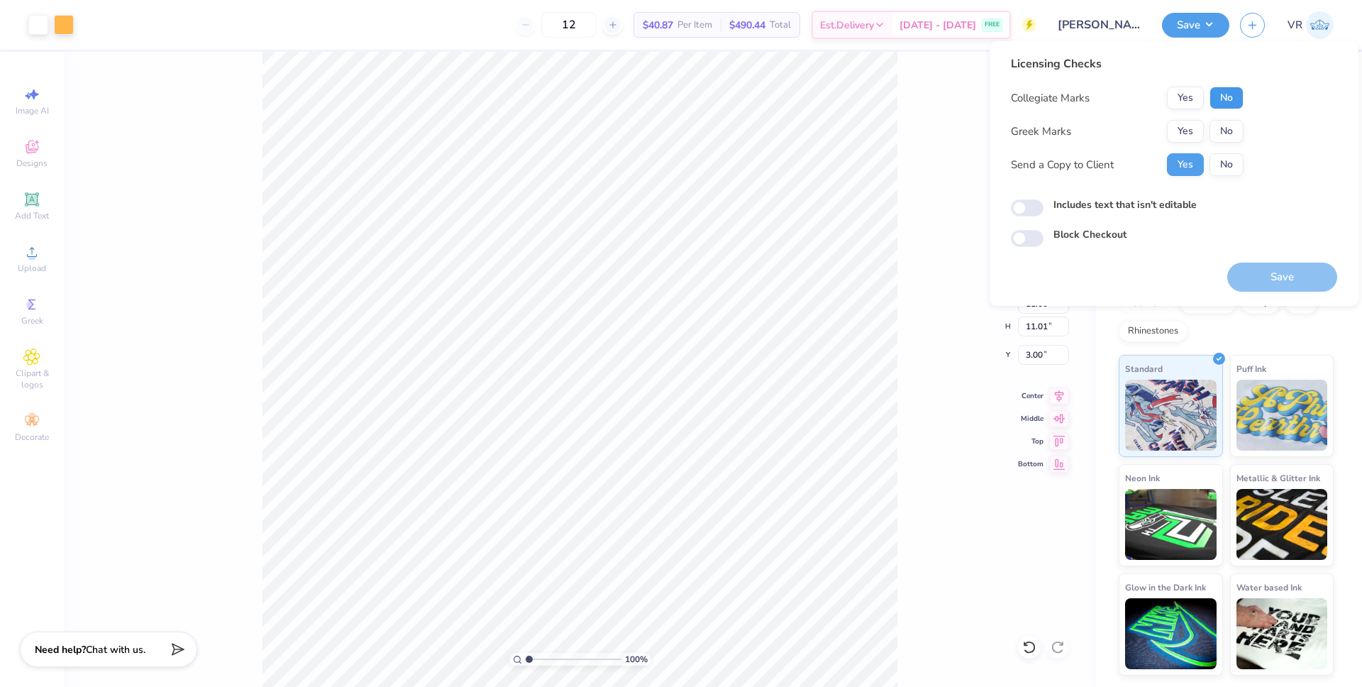
click at [1232, 92] on button "No" at bounding box center [1227, 98] width 34 height 23
click at [1235, 127] on button "No" at bounding box center [1227, 131] width 34 height 23
click at [1286, 281] on button "Save" at bounding box center [1283, 277] width 110 height 29
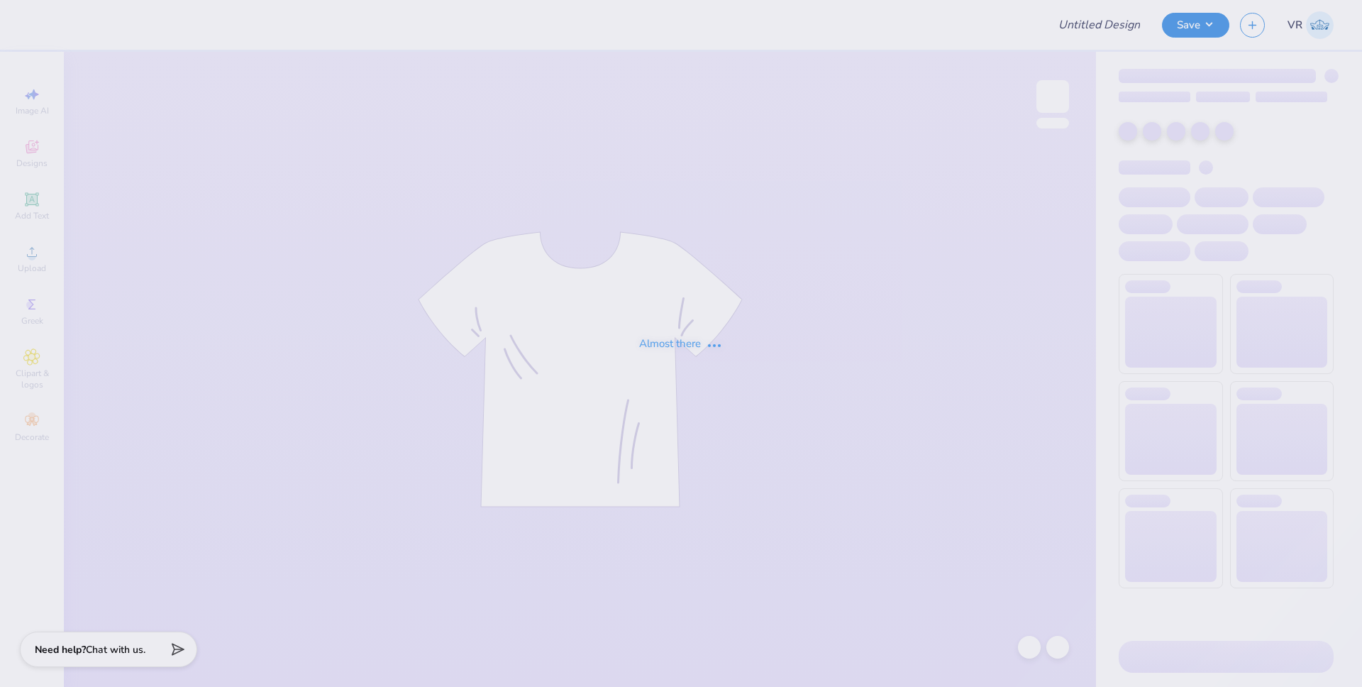
type input "Lehigh University : [PERSON_NAME]"
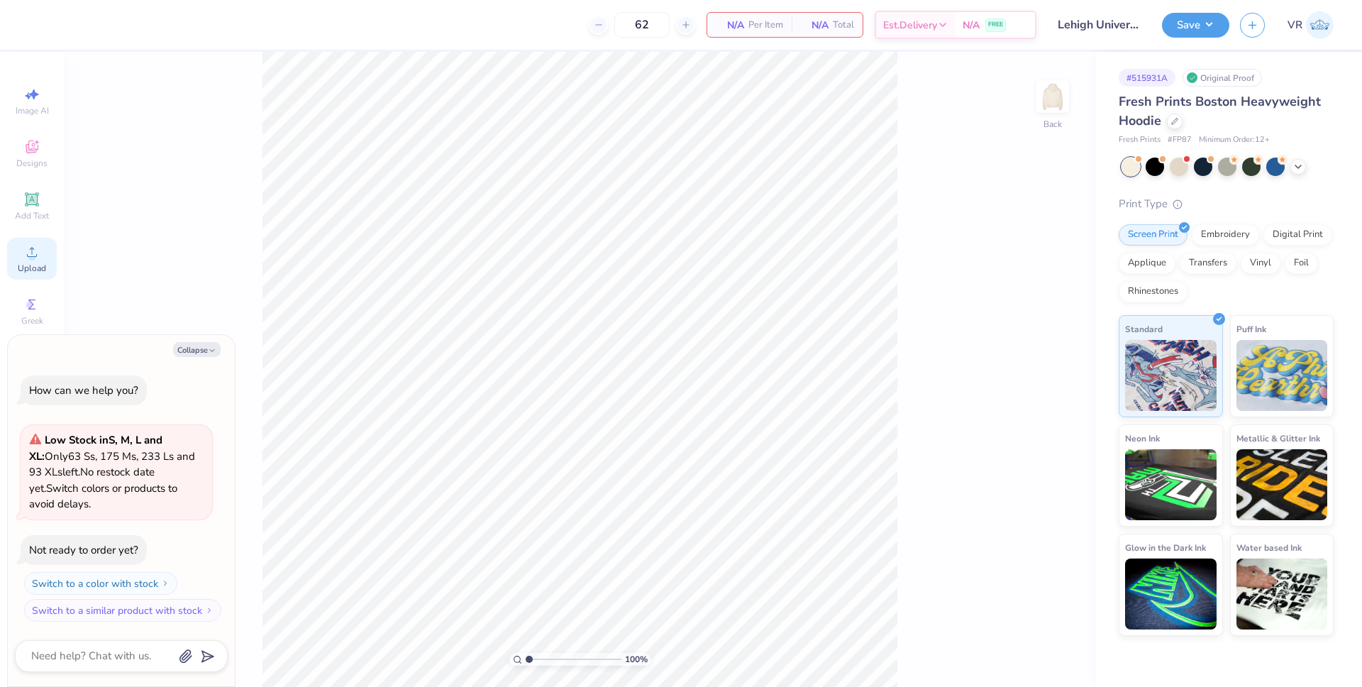
click at [35, 260] on icon at bounding box center [31, 251] width 17 height 17
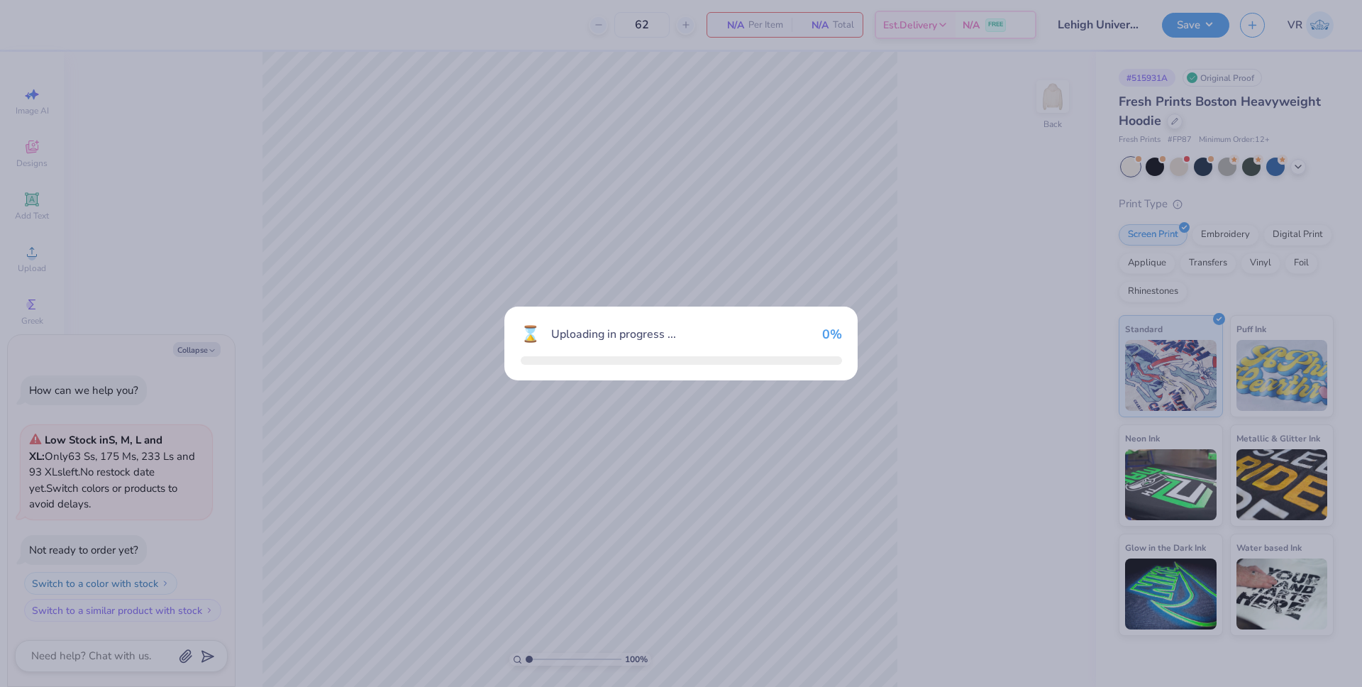
type textarea "x"
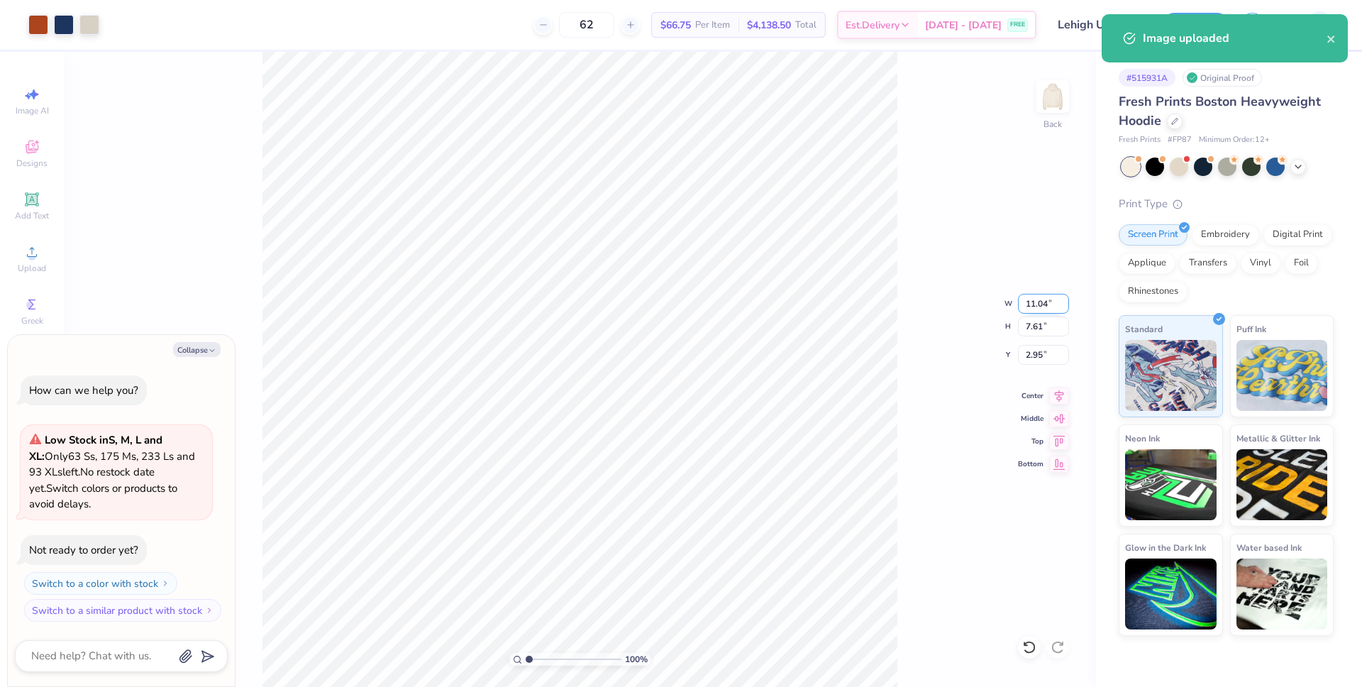
click at [1034, 302] on input "11.04" at bounding box center [1043, 304] width 51 height 20
type input "4"
type textarea "x"
type input "4.00"
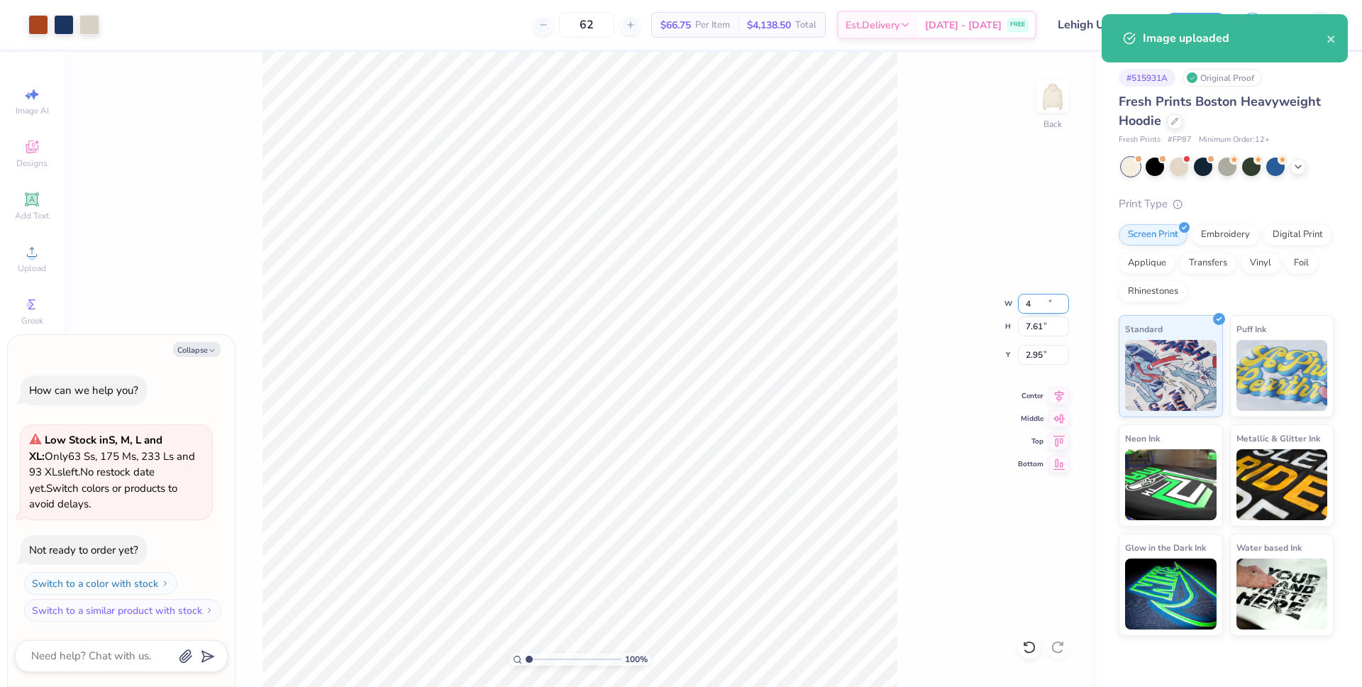
type input "2.76"
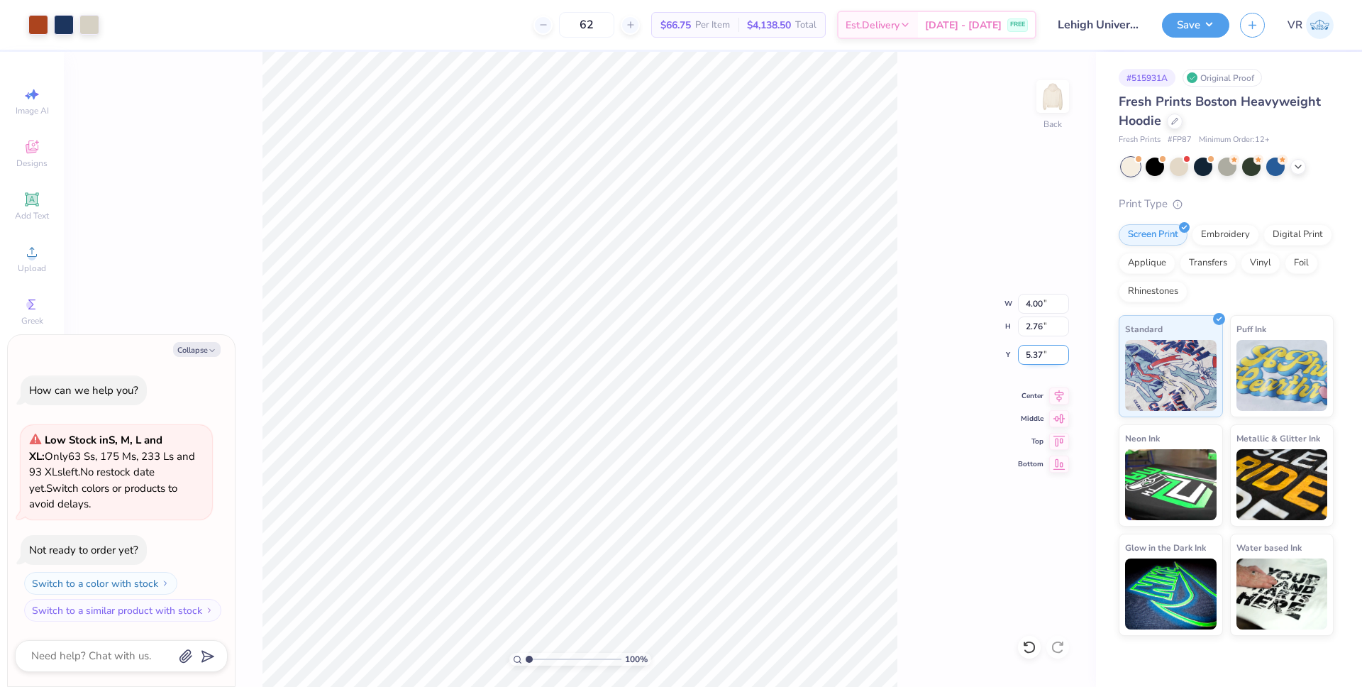
click at [1030, 352] on input "5.37" at bounding box center [1043, 355] width 51 height 20
type input "3"
type textarea "x"
type input "3.00"
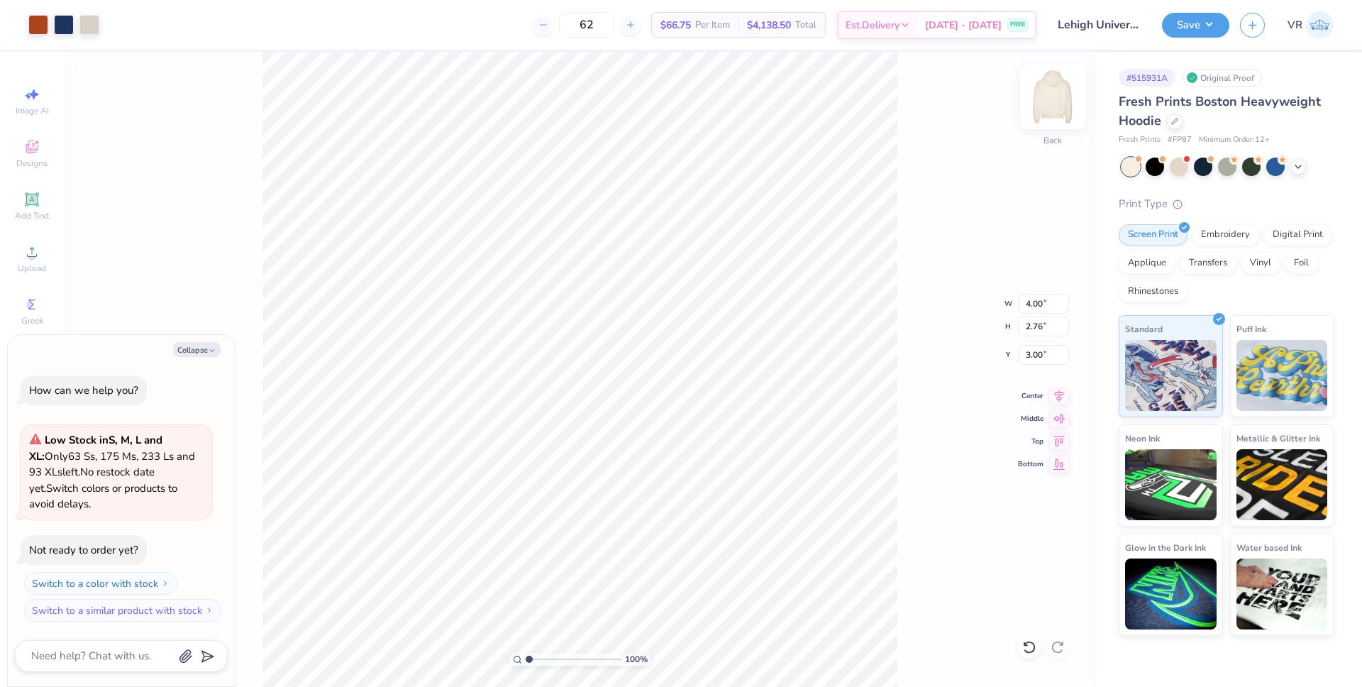
drag, startPoint x: 1076, startPoint y: 101, endPoint x: 1061, endPoint y: 104, distance: 14.3
click at [1074, 101] on div "100 % Back W 4.00 4.00 " H 2.76 2.76 " Y 3.00 3.00 " Center Middle Top Bottom" at bounding box center [580, 369] width 1032 height 635
click at [1035, 105] on img at bounding box center [1053, 96] width 57 height 57
click at [30, 273] on span "Upload" at bounding box center [32, 268] width 28 height 11
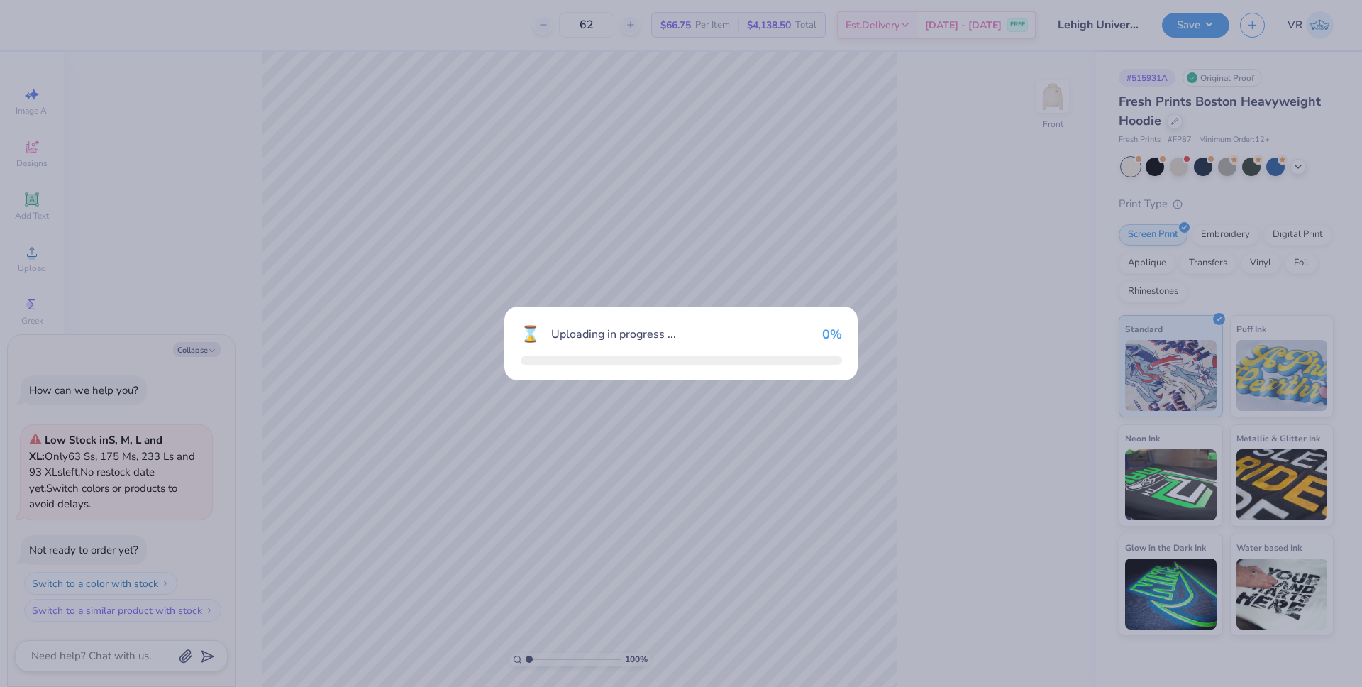
type textarea "x"
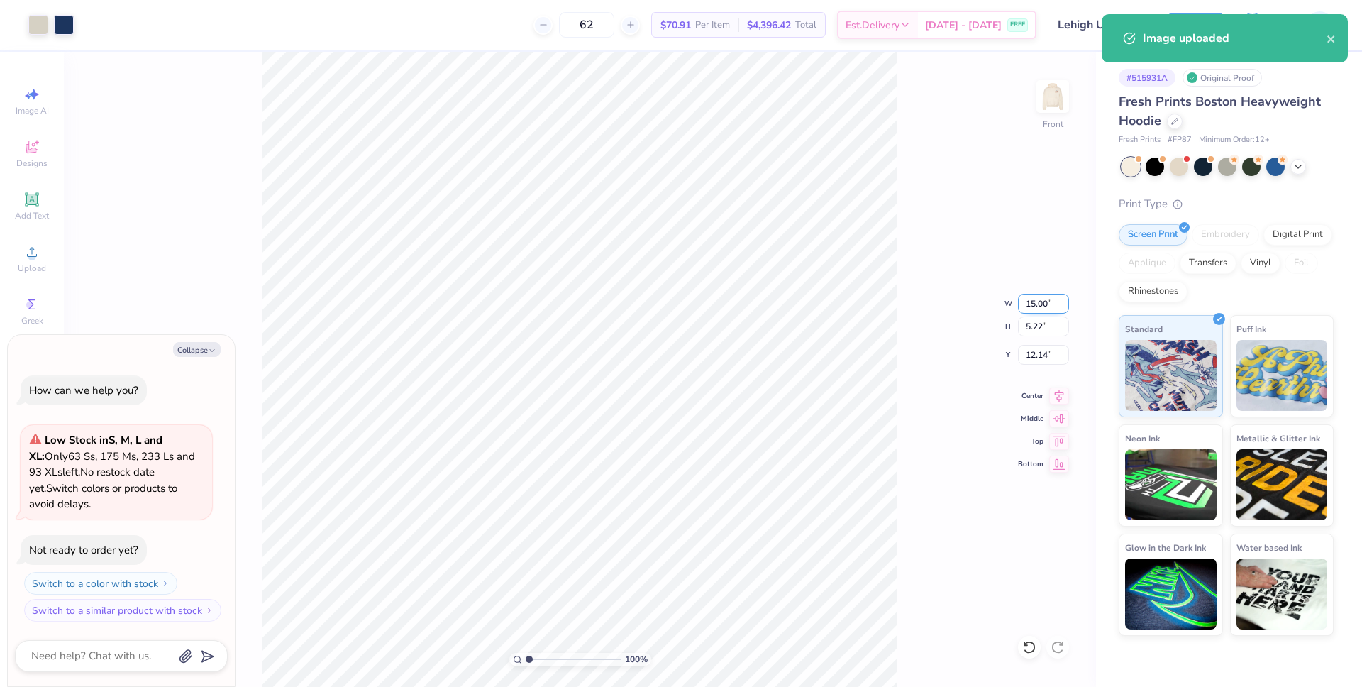
click at [1042, 300] on input "15.00" at bounding box center [1043, 304] width 51 height 20
type input "11"
type textarea "x"
type input "11.00"
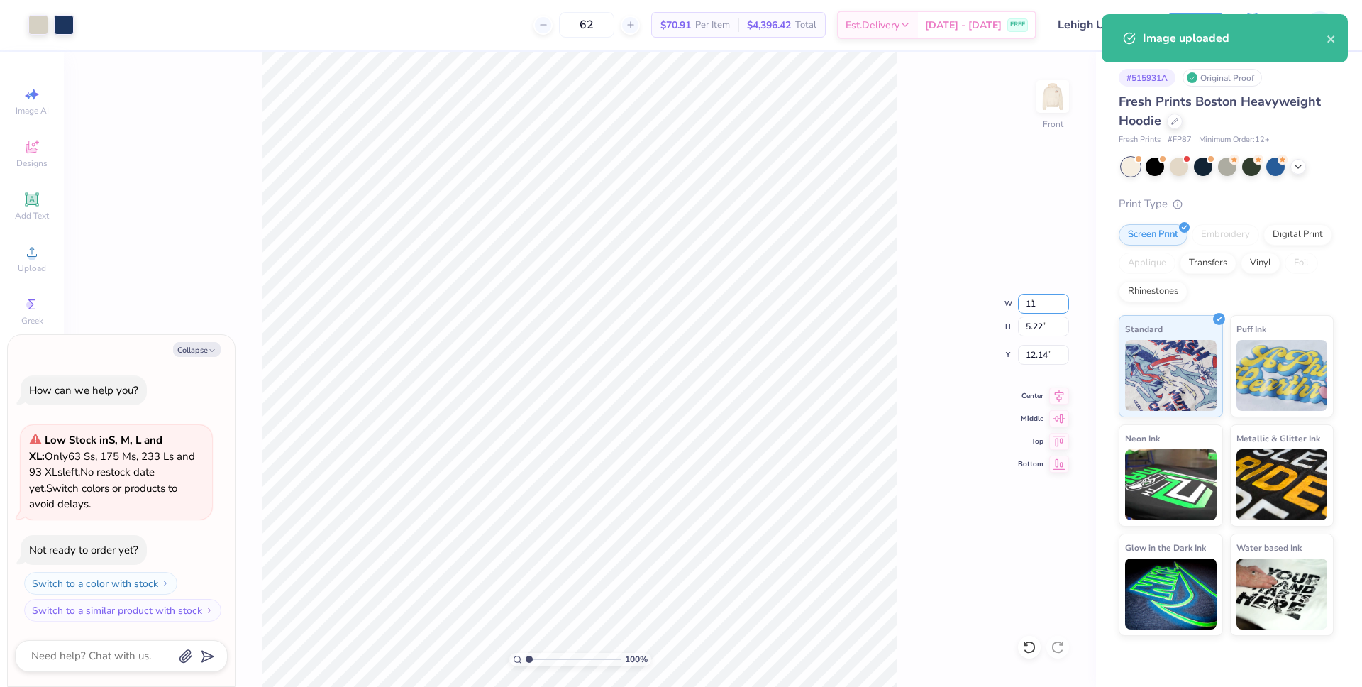
type input "3.82"
type input "12.84"
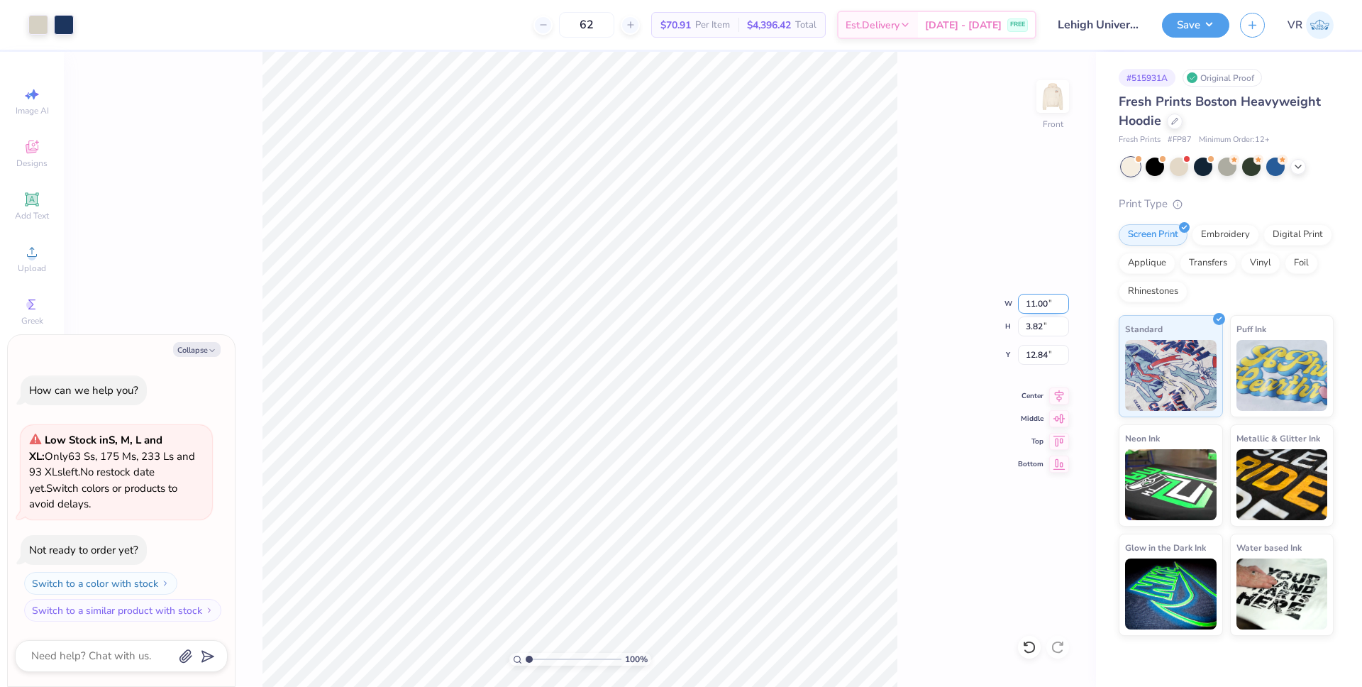
click at [1035, 307] on input "11.00" at bounding box center [1043, 304] width 51 height 20
type input "12.50"
type textarea "x"
type input "4.35"
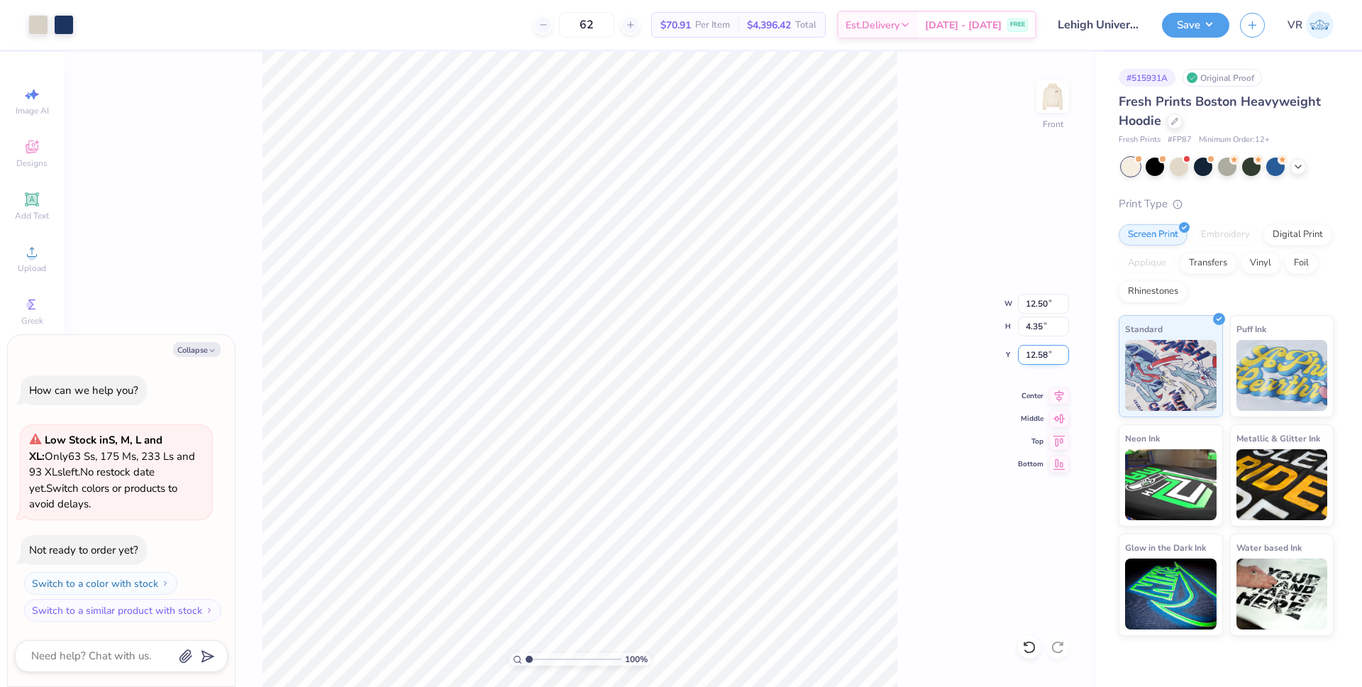
click at [1027, 354] on input "12.58" at bounding box center [1043, 355] width 51 height 20
type input "6"
type textarea "x"
type input "6.00"
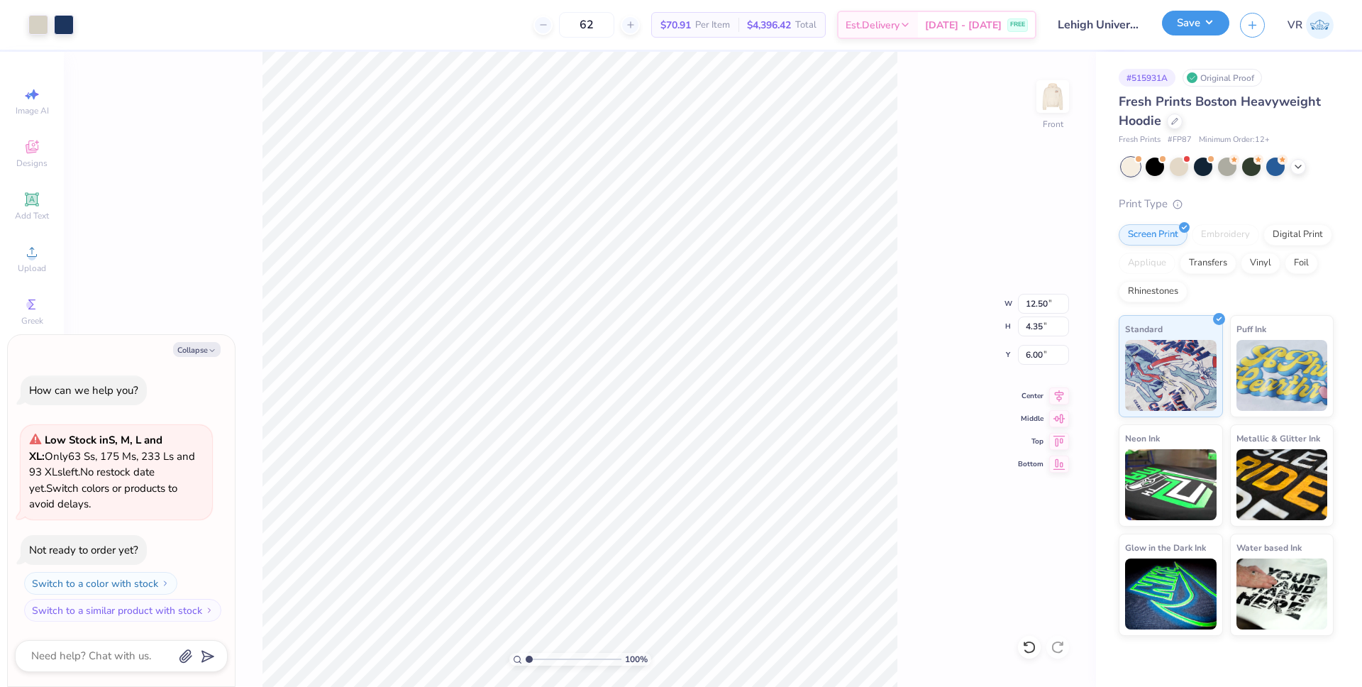
click at [1203, 21] on button "Save" at bounding box center [1195, 23] width 67 height 25
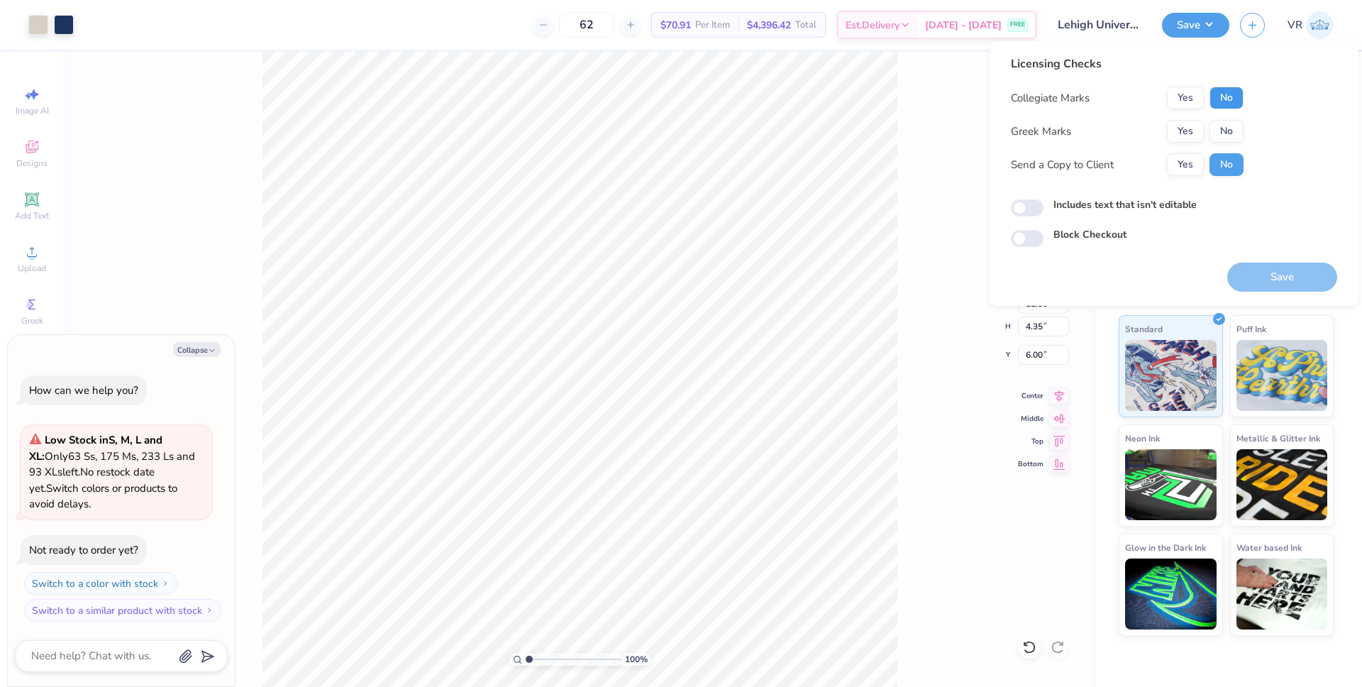
click at [1232, 98] on button "No" at bounding box center [1227, 98] width 34 height 23
click at [1179, 131] on button "Yes" at bounding box center [1185, 131] width 37 height 23
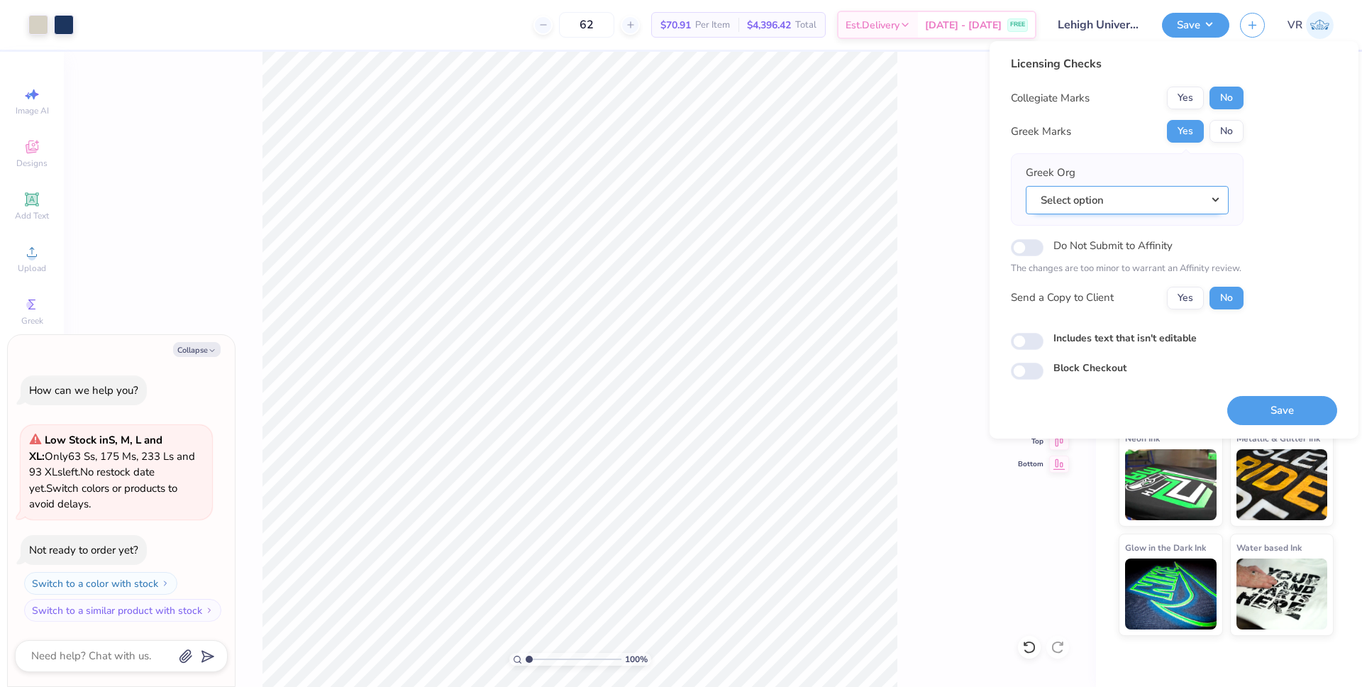
click at [1137, 197] on button "Select option" at bounding box center [1127, 200] width 203 height 29
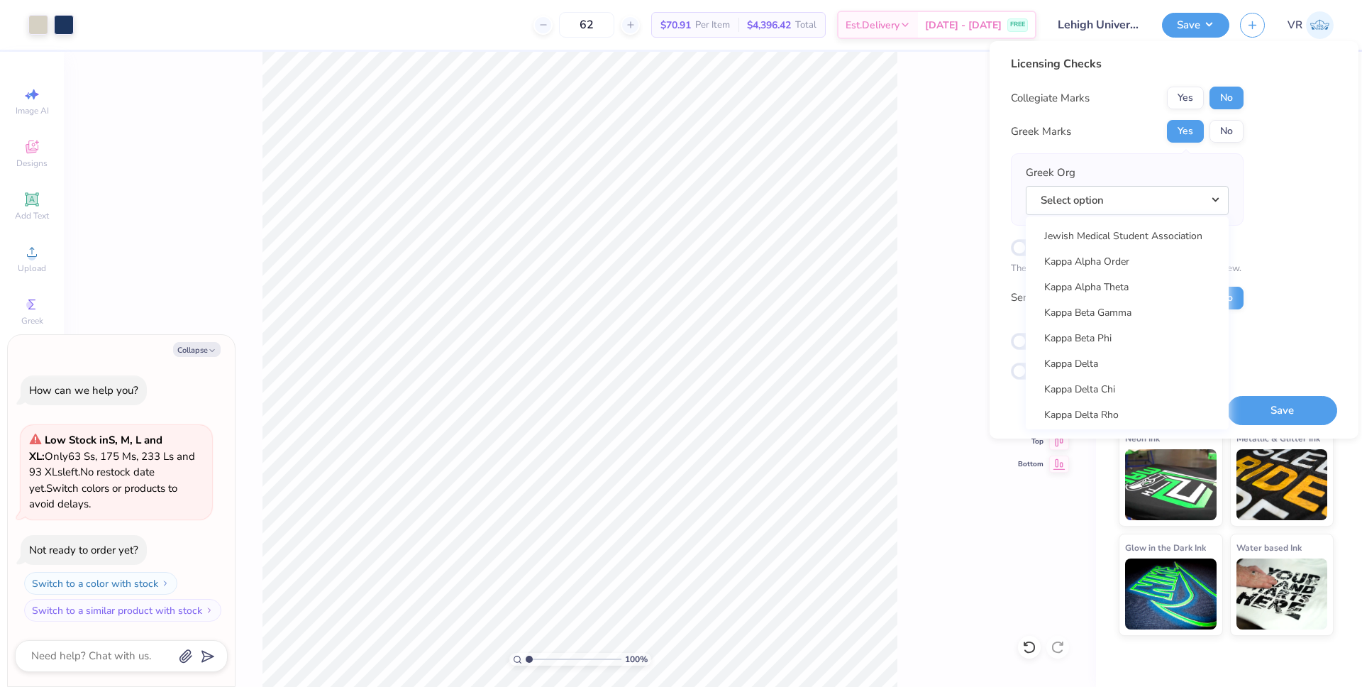
scroll to position [5108, 0]
click at [1101, 288] on link "Kappa Delta" at bounding box center [1128, 285] width 192 height 23
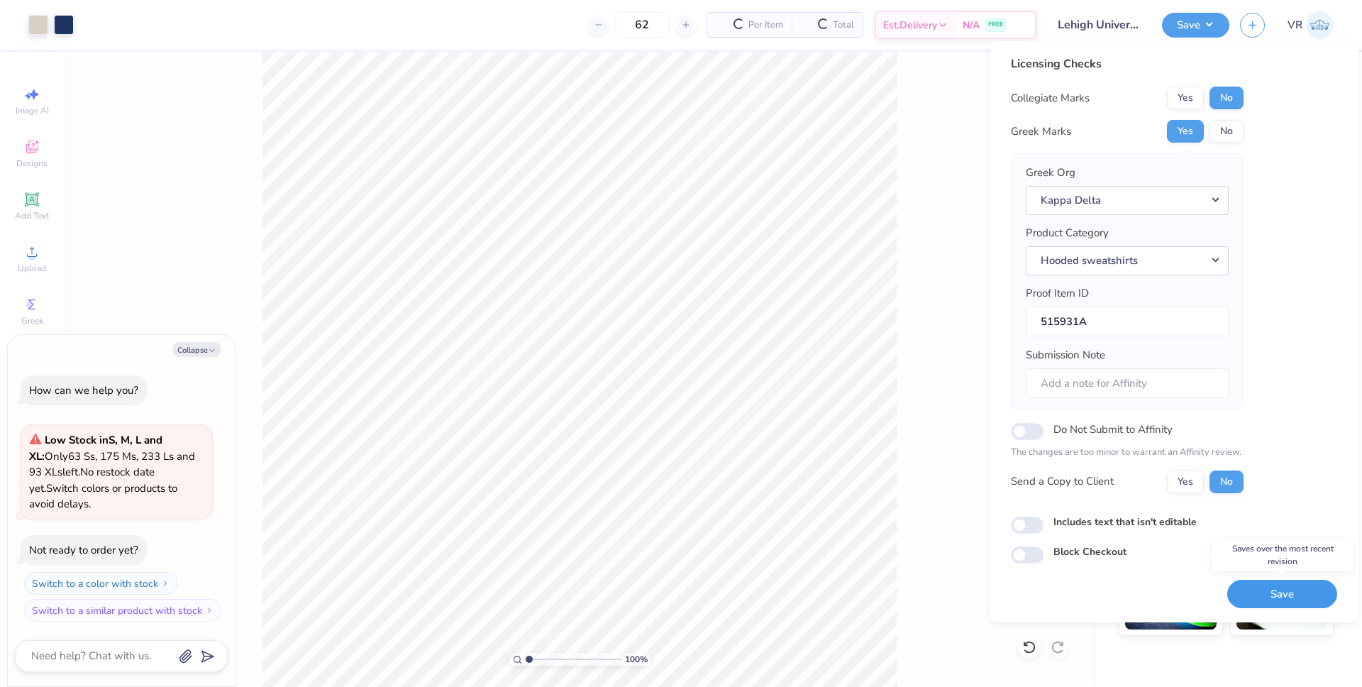
click at [1309, 591] on button "Save" at bounding box center [1283, 594] width 110 height 29
type textarea "x"
